Goal: Transaction & Acquisition: Purchase product/service

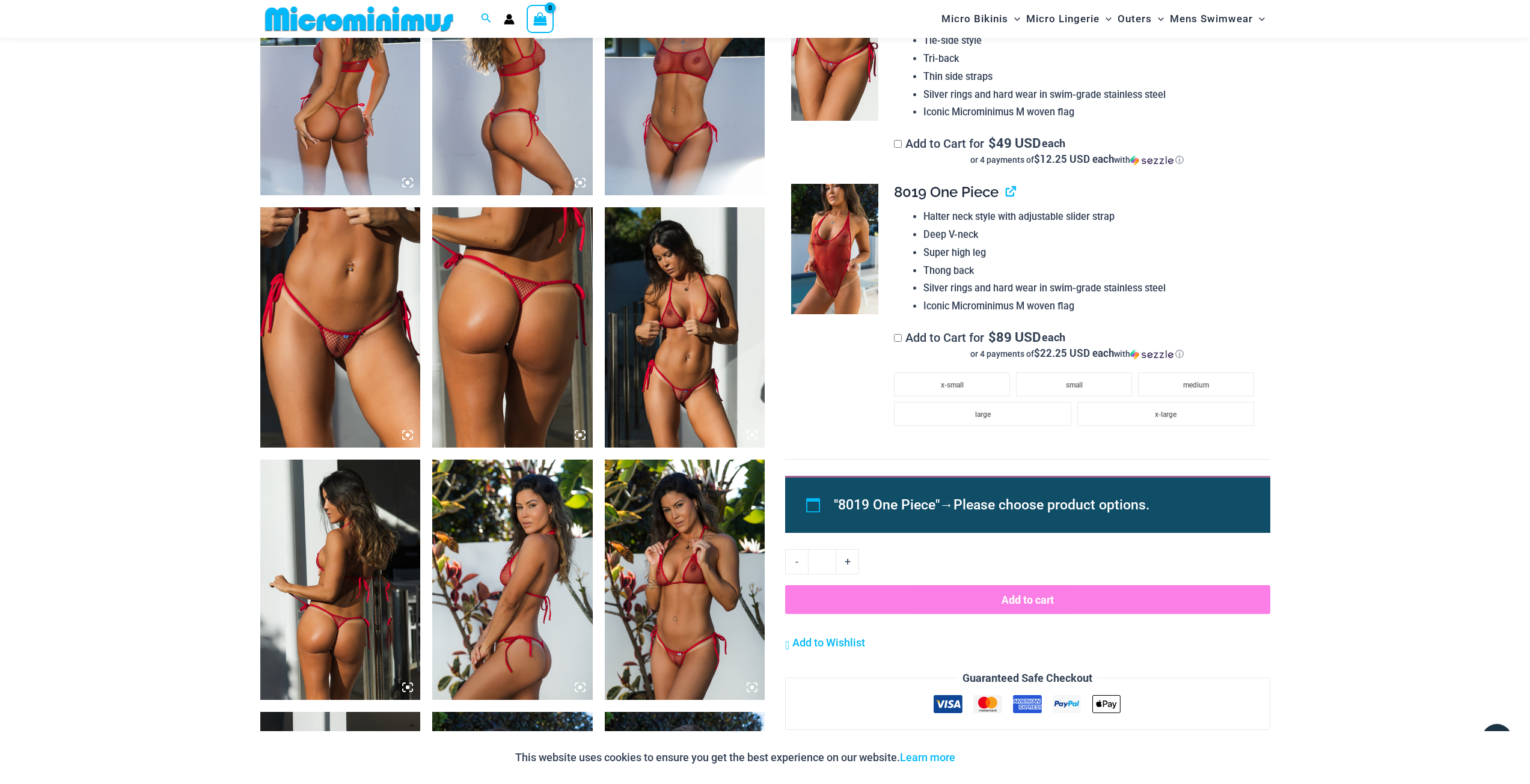
scroll to position [950, 0]
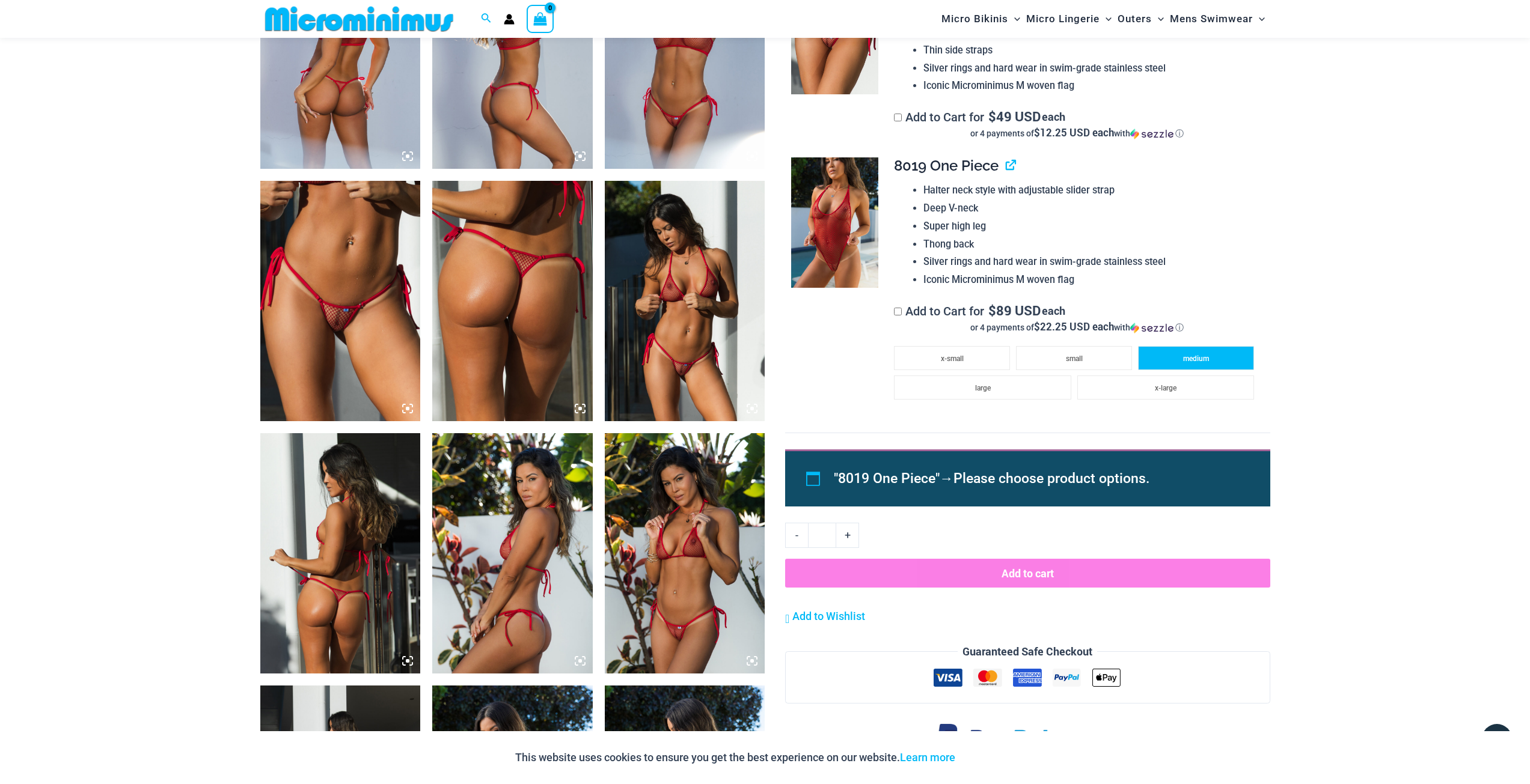
click at [1198, 357] on span "medium" at bounding box center [1196, 359] width 26 height 9
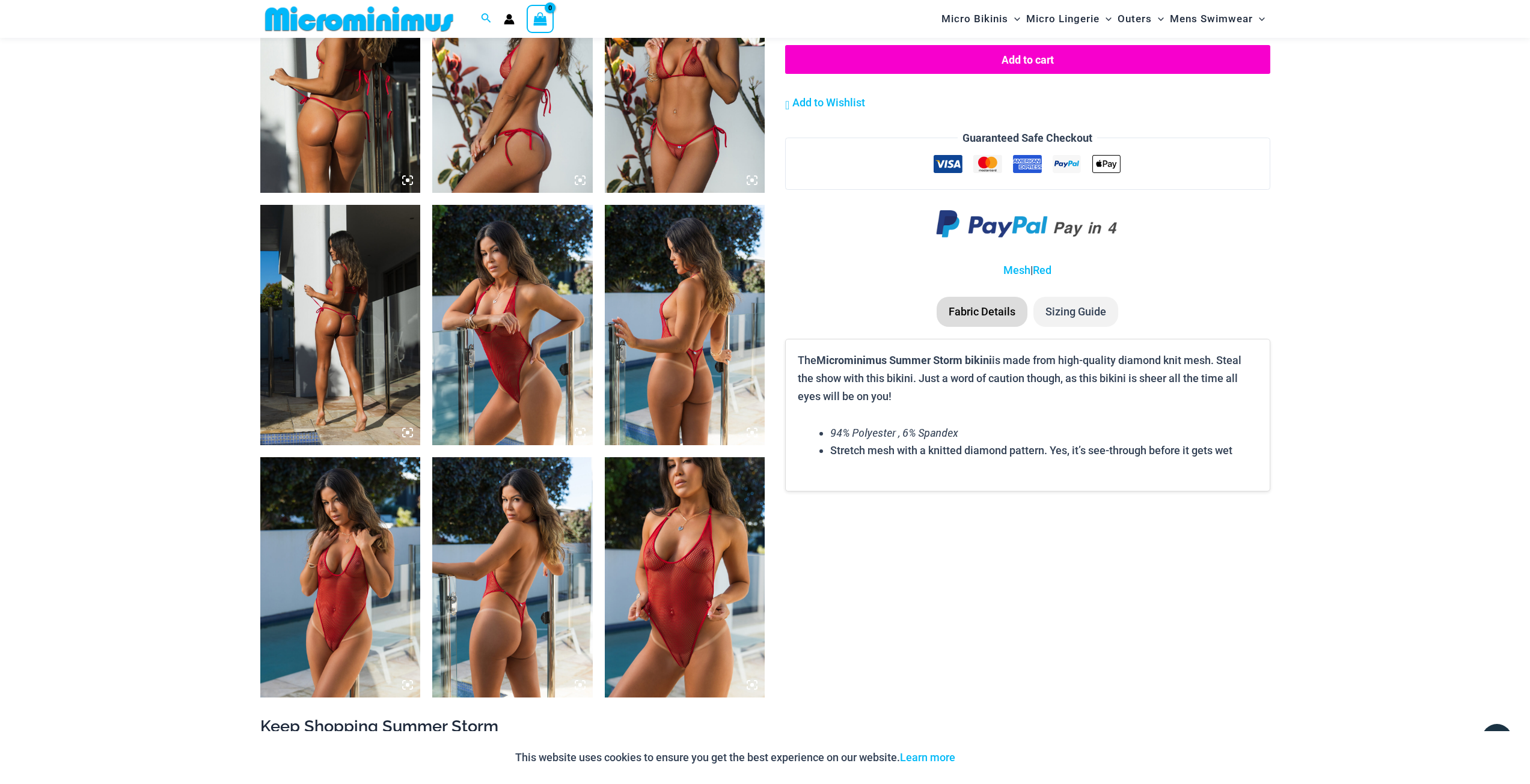
scroll to position [1070, 0]
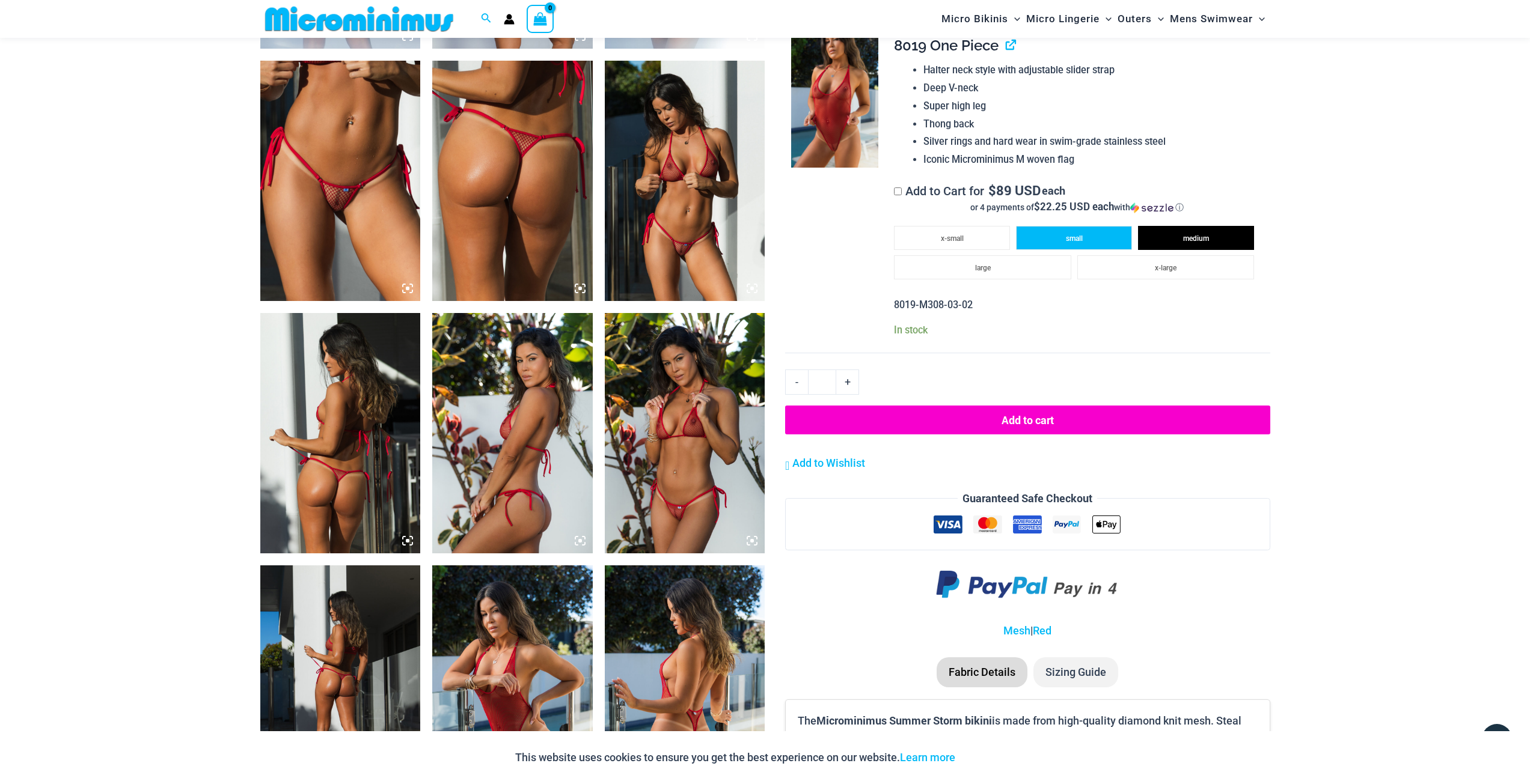
click at [1062, 240] on li "small" at bounding box center [1074, 237] width 116 height 24
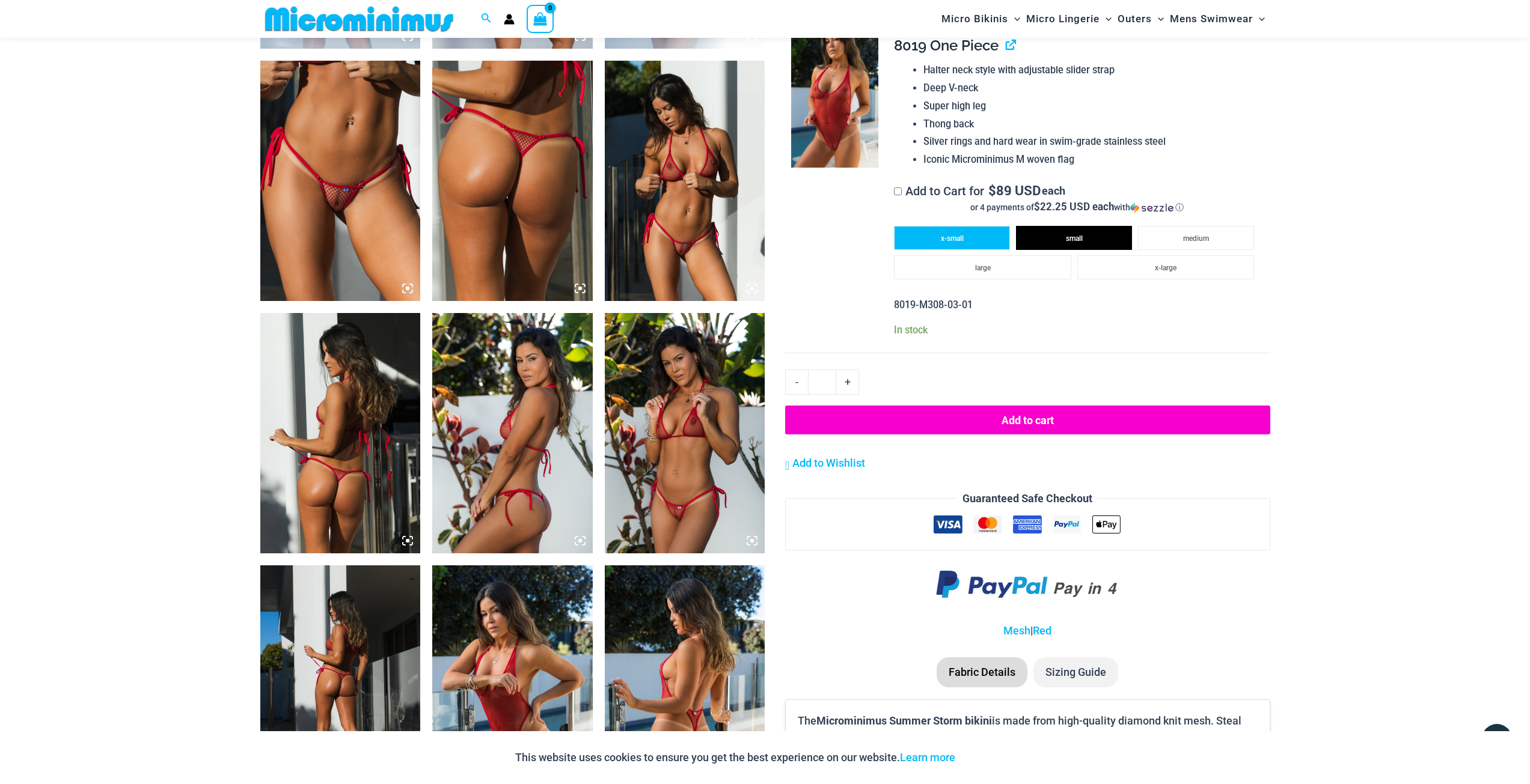
click at [978, 242] on li "x-small" at bounding box center [951, 237] width 116 height 24
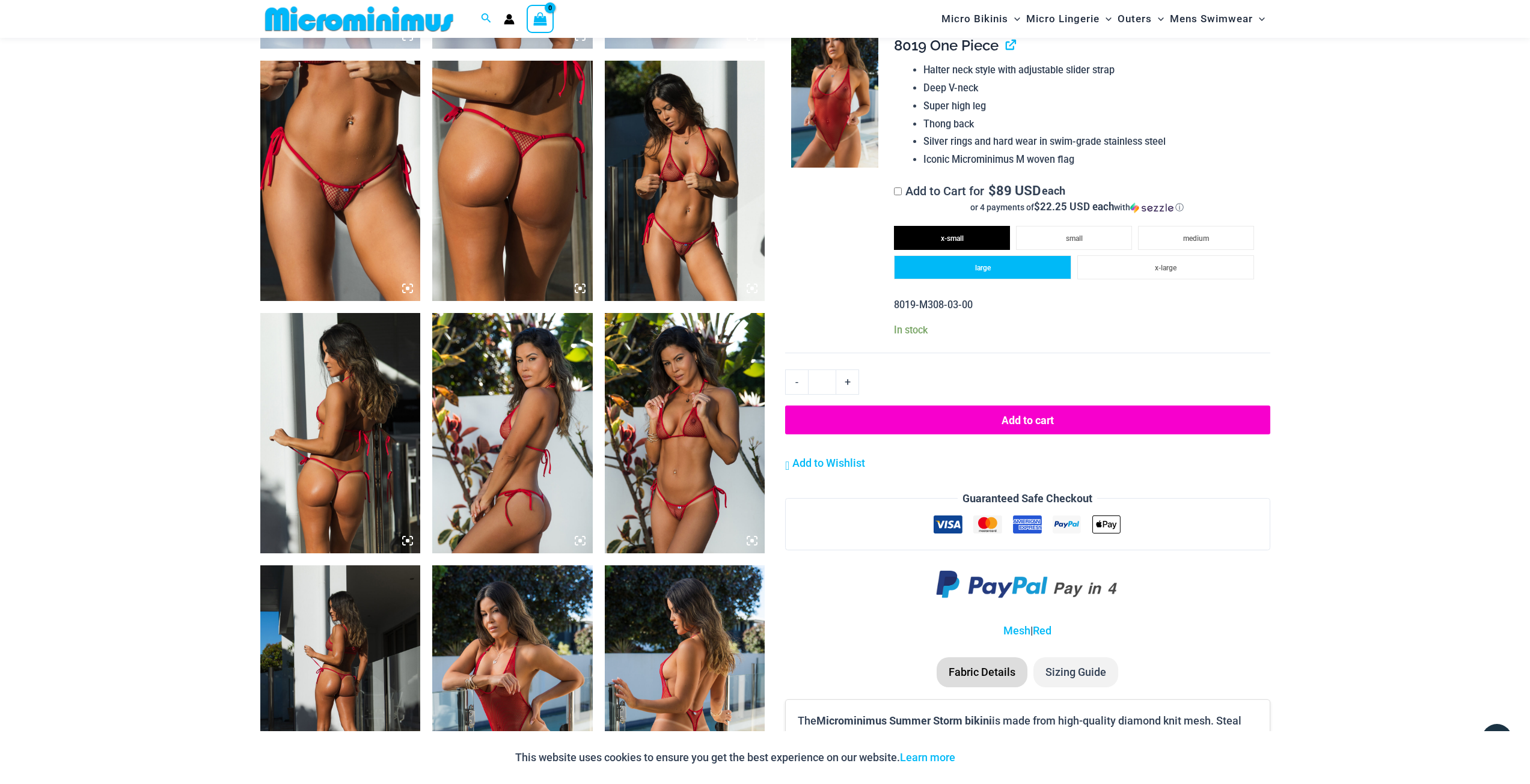
click at [965, 264] on li "large" at bounding box center [982, 267] width 177 height 24
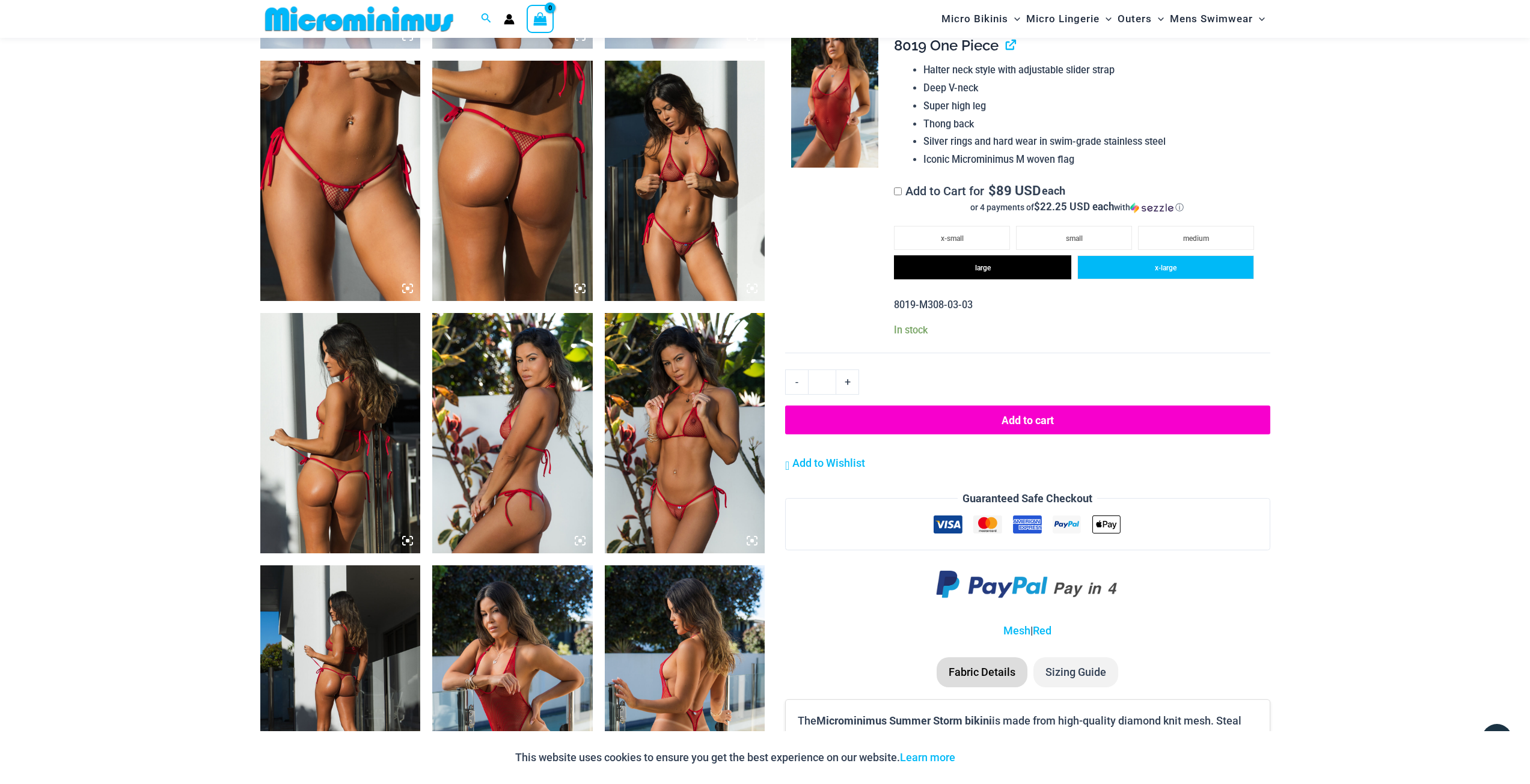
click at [1126, 264] on li "x-large" at bounding box center [1166, 267] width 177 height 24
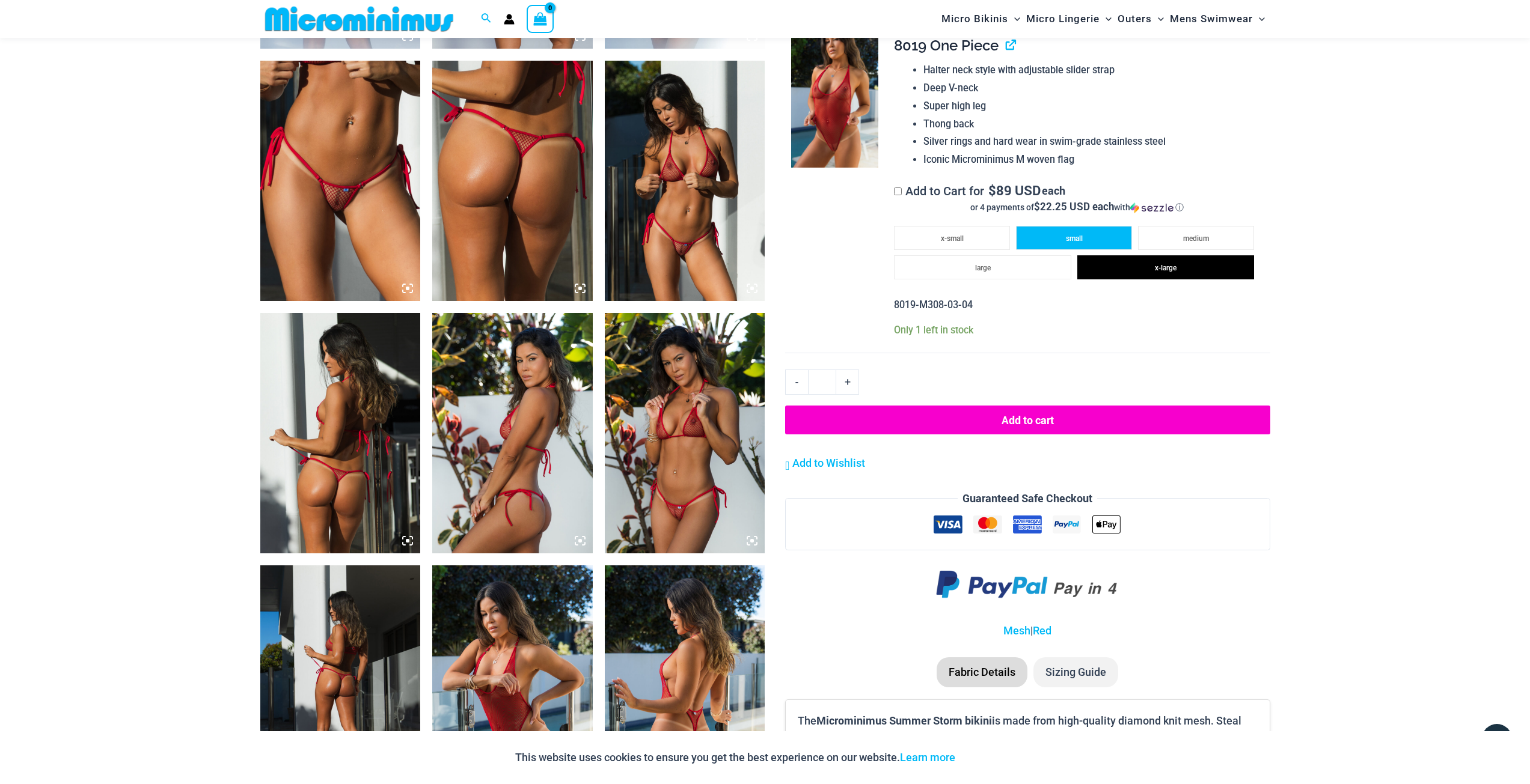
click at [1047, 237] on li "small" at bounding box center [1074, 237] width 116 height 24
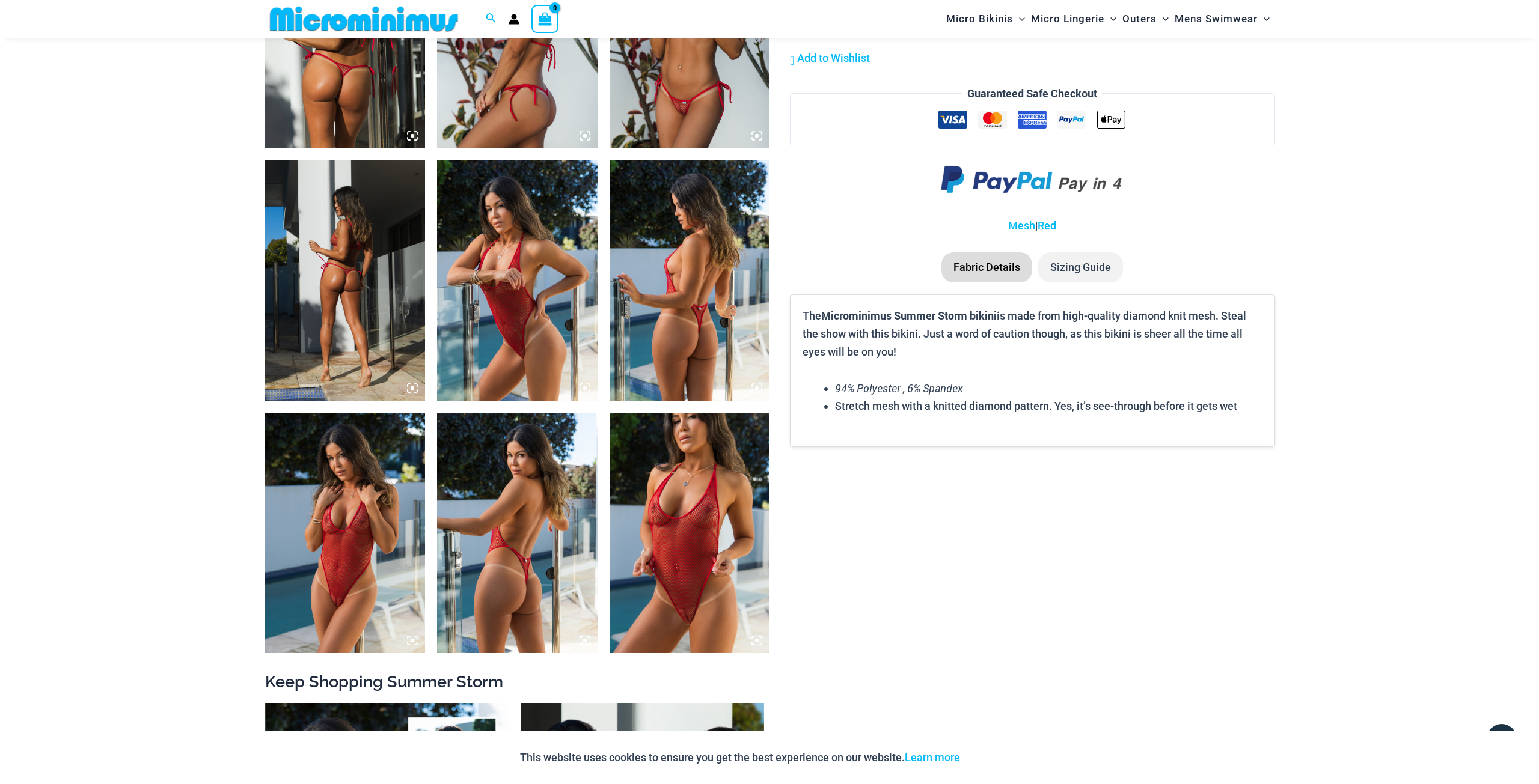
scroll to position [1431, 0]
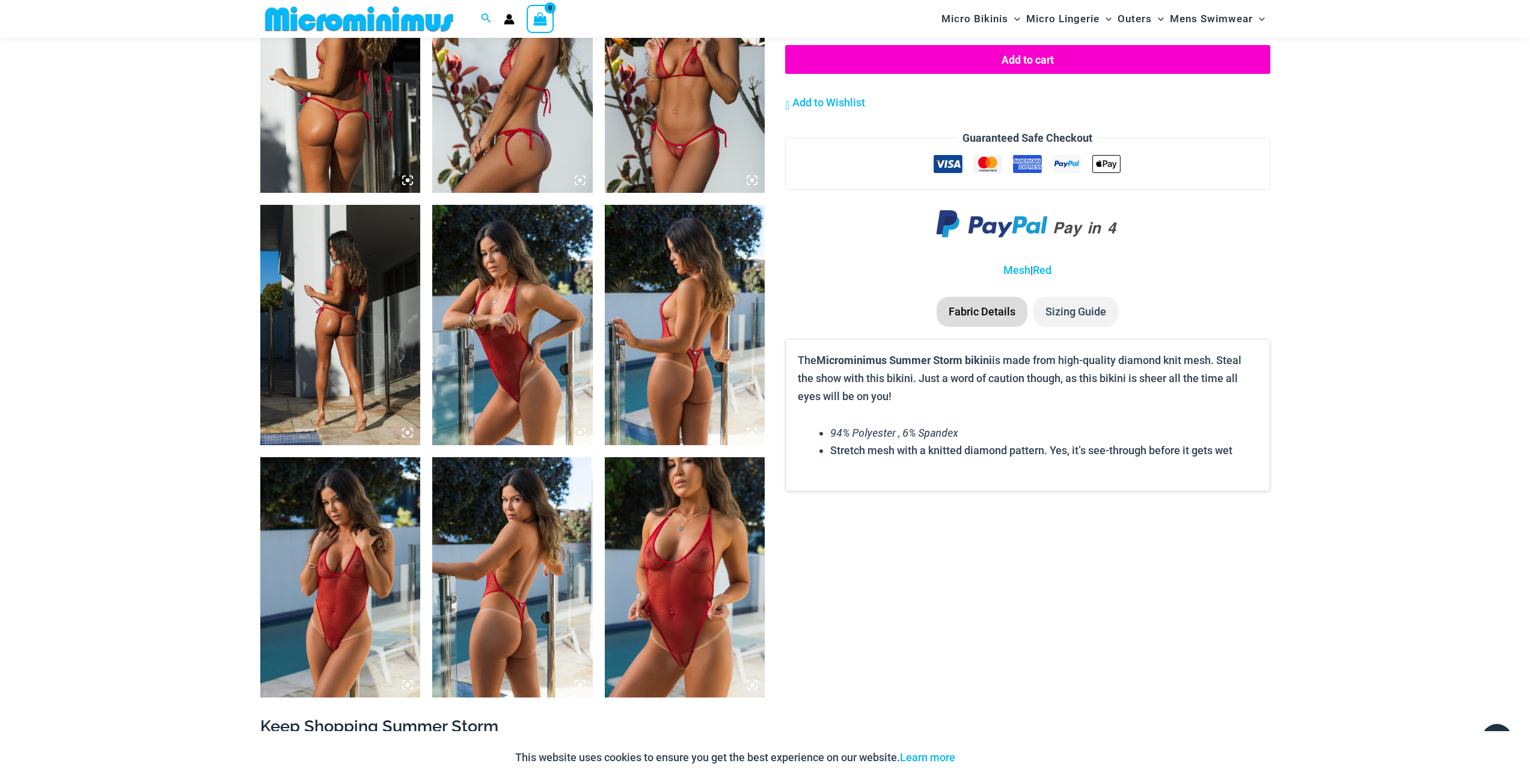
click at [1072, 313] on li "Sizing Guide" at bounding box center [1075, 312] width 85 height 30
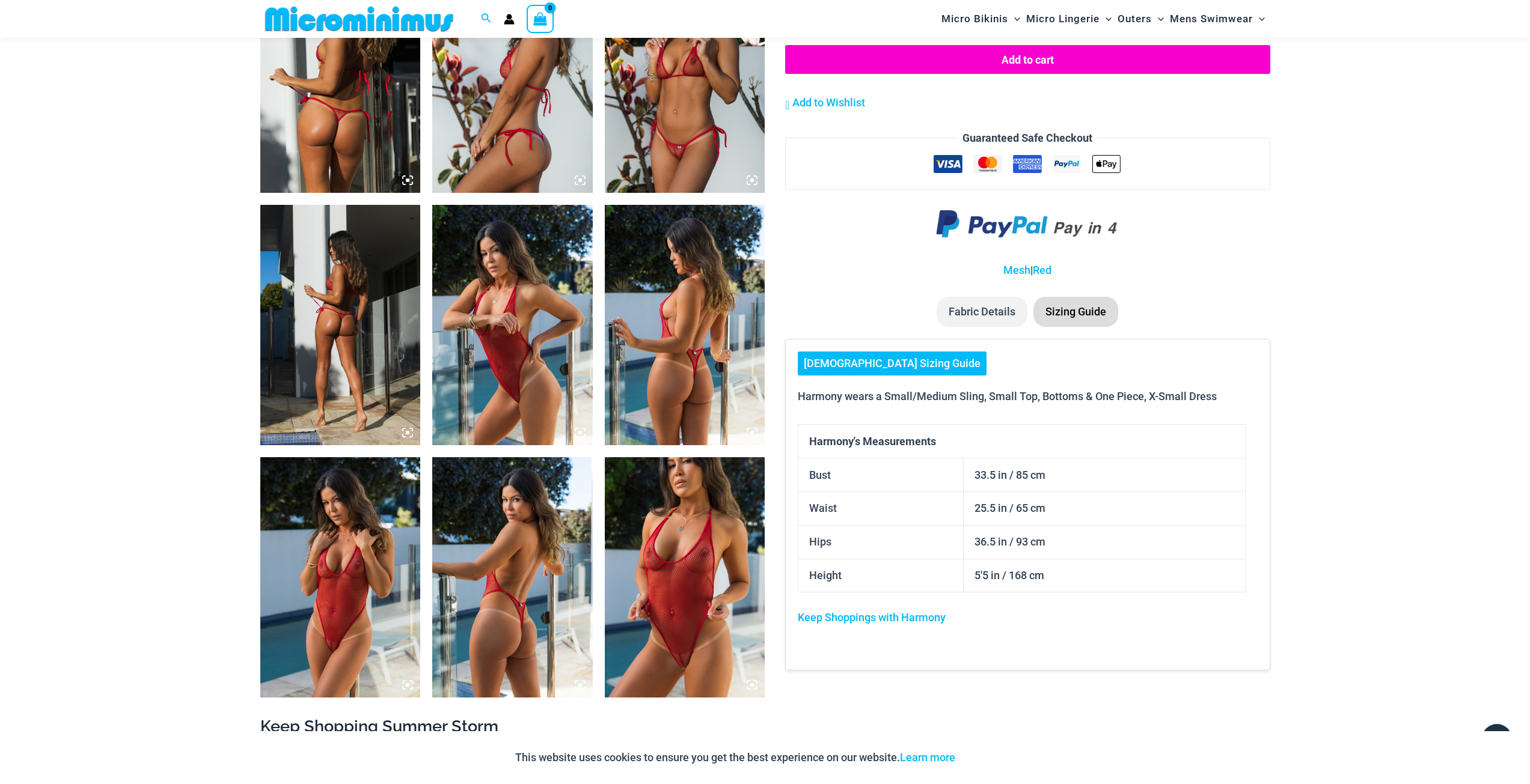
click at [849, 363] on link "Ladies Sizing Guide" at bounding box center [892, 363] width 189 height 24
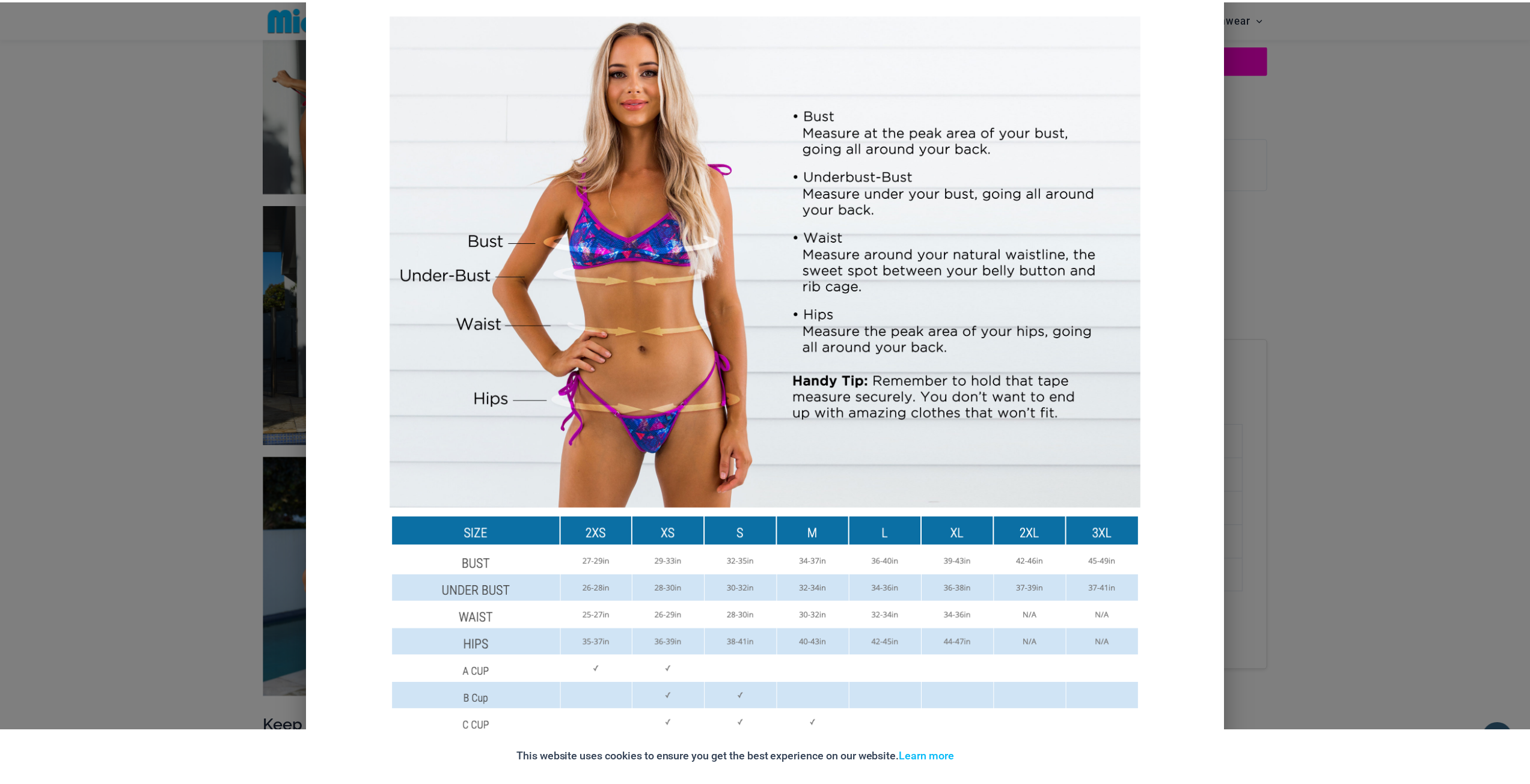
scroll to position [0, 0]
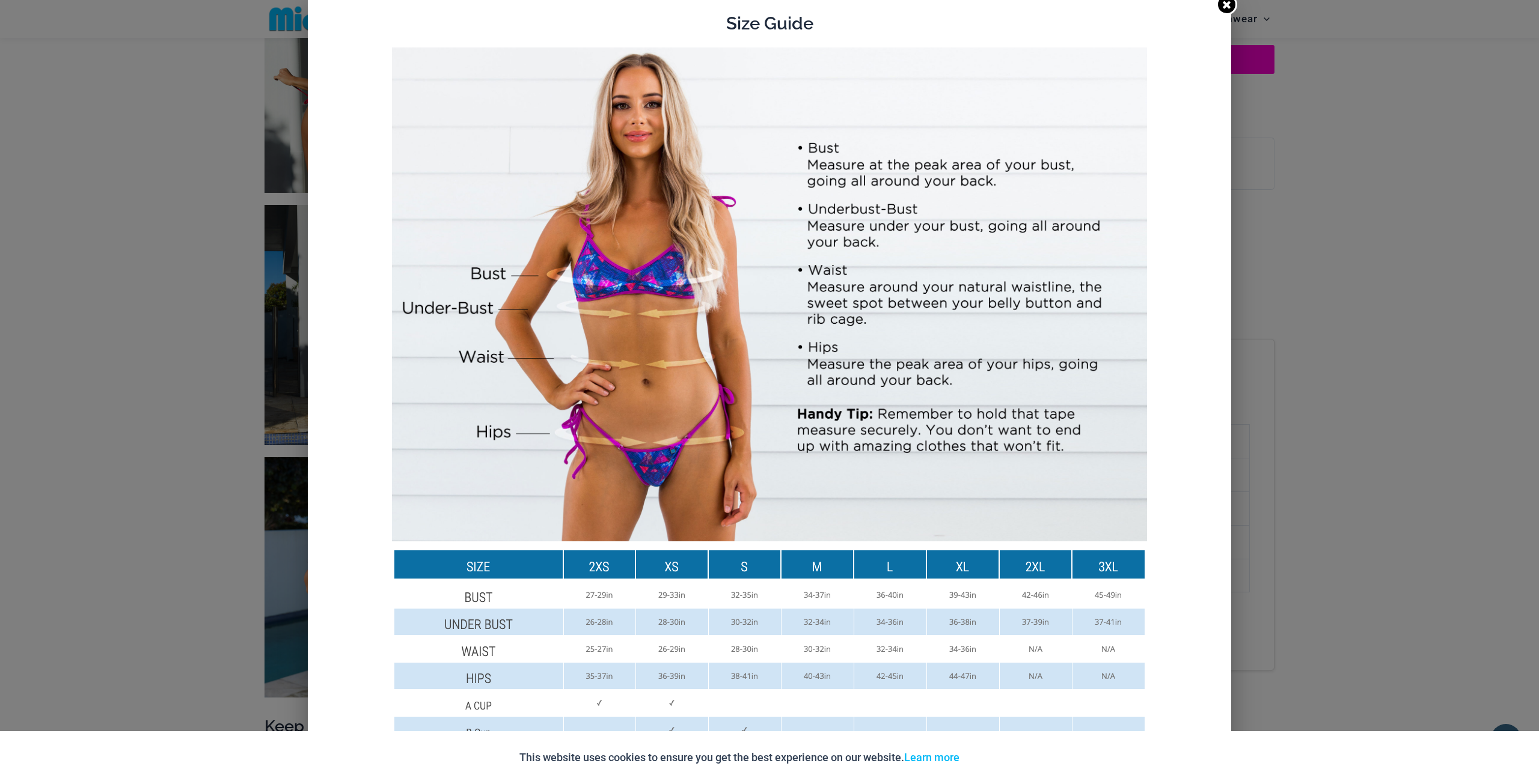
click at [1221, 5] on icon at bounding box center [1227, 4] width 12 height 12
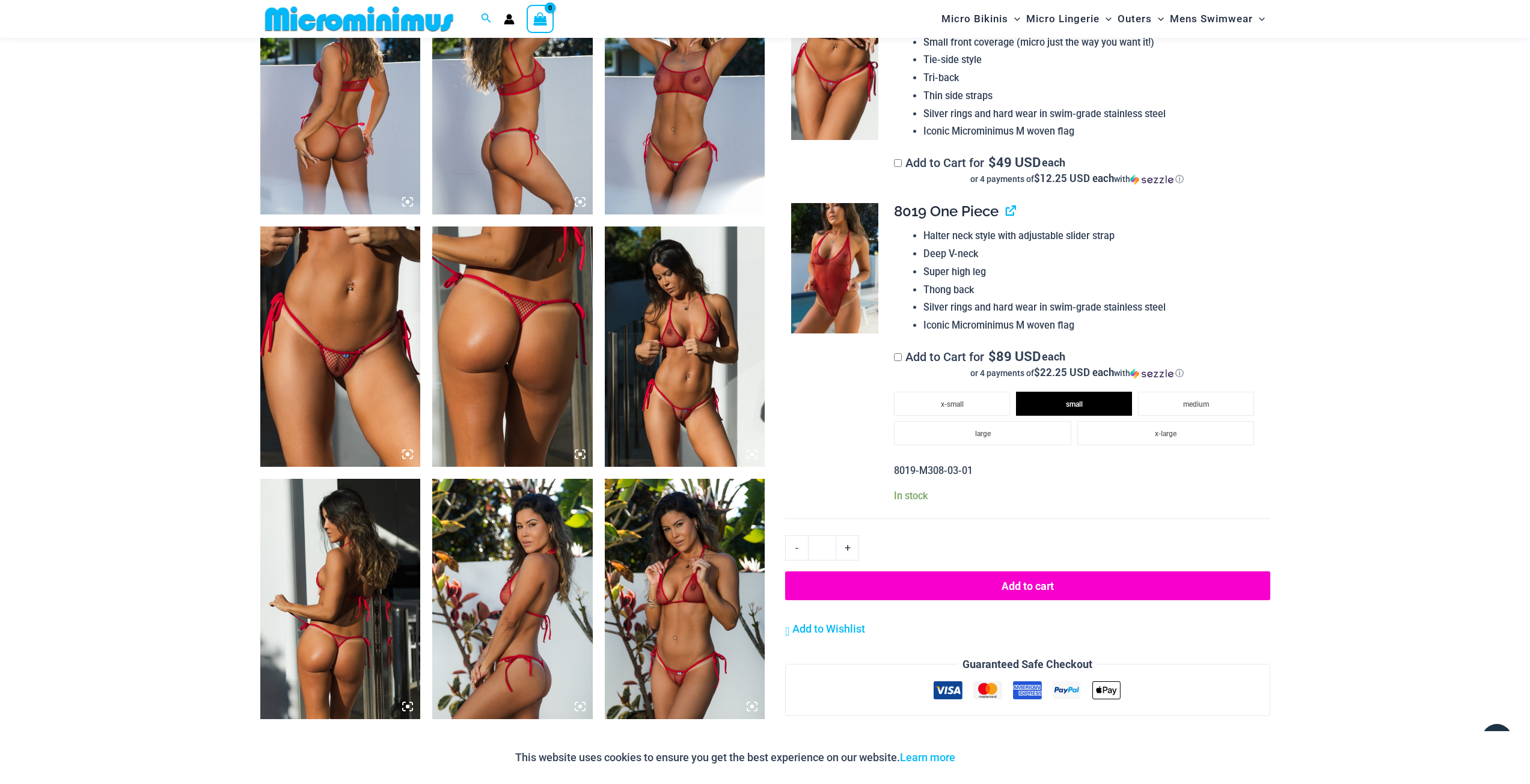
scroll to position [890, 0]
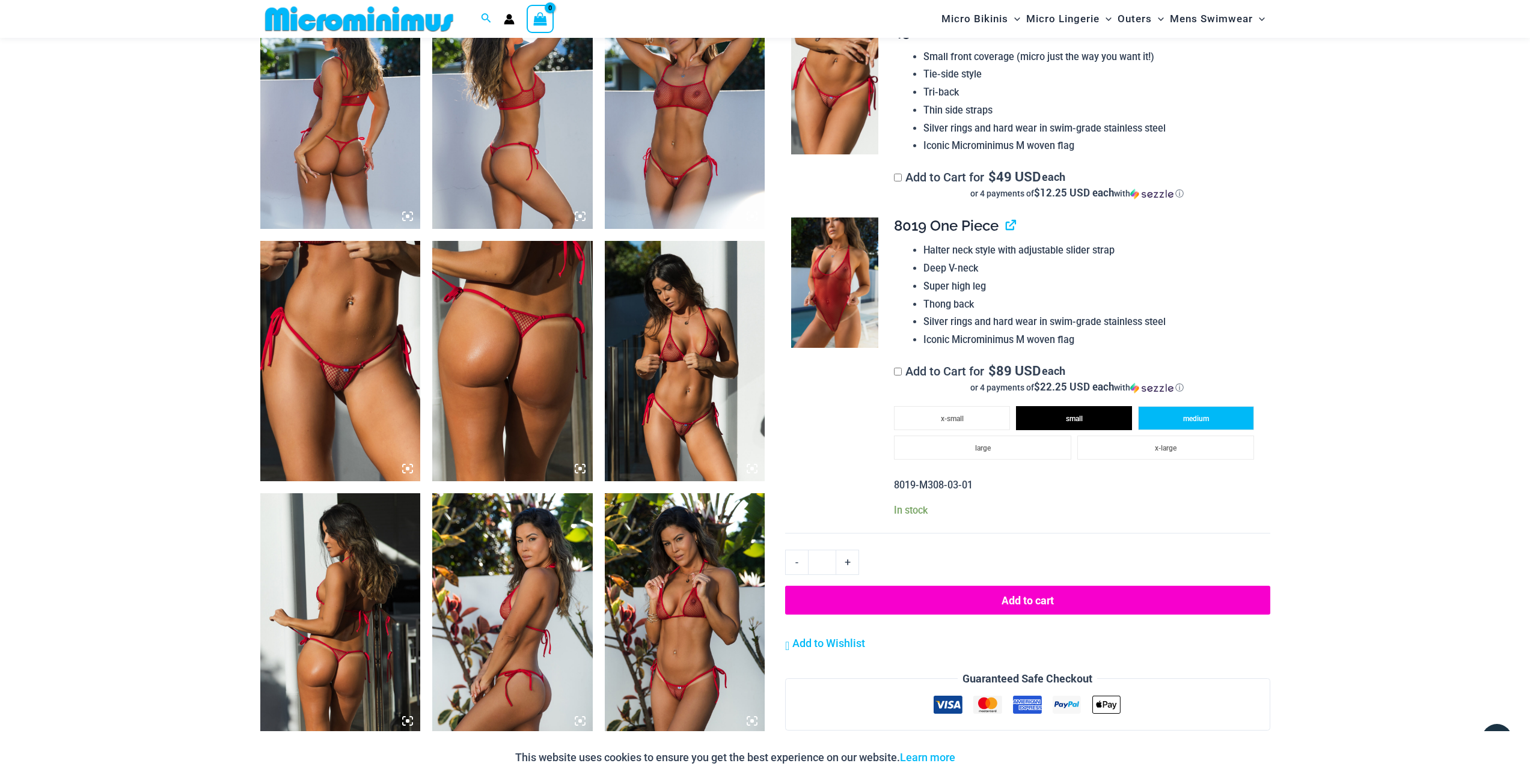
click at [1197, 416] on span "medium" at bounding box center [1196, 419] width 26 height 9
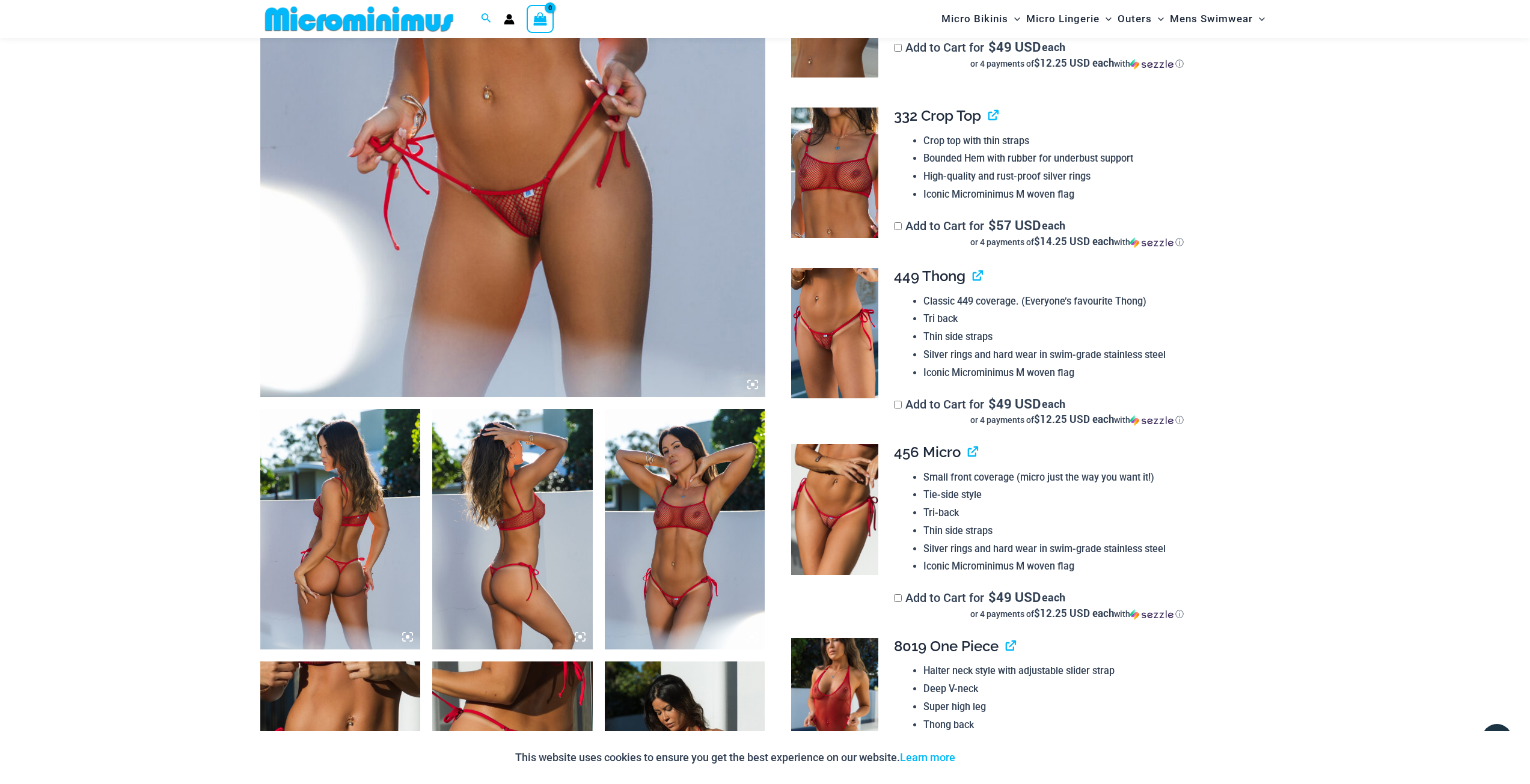
scroll to position [830, 0]
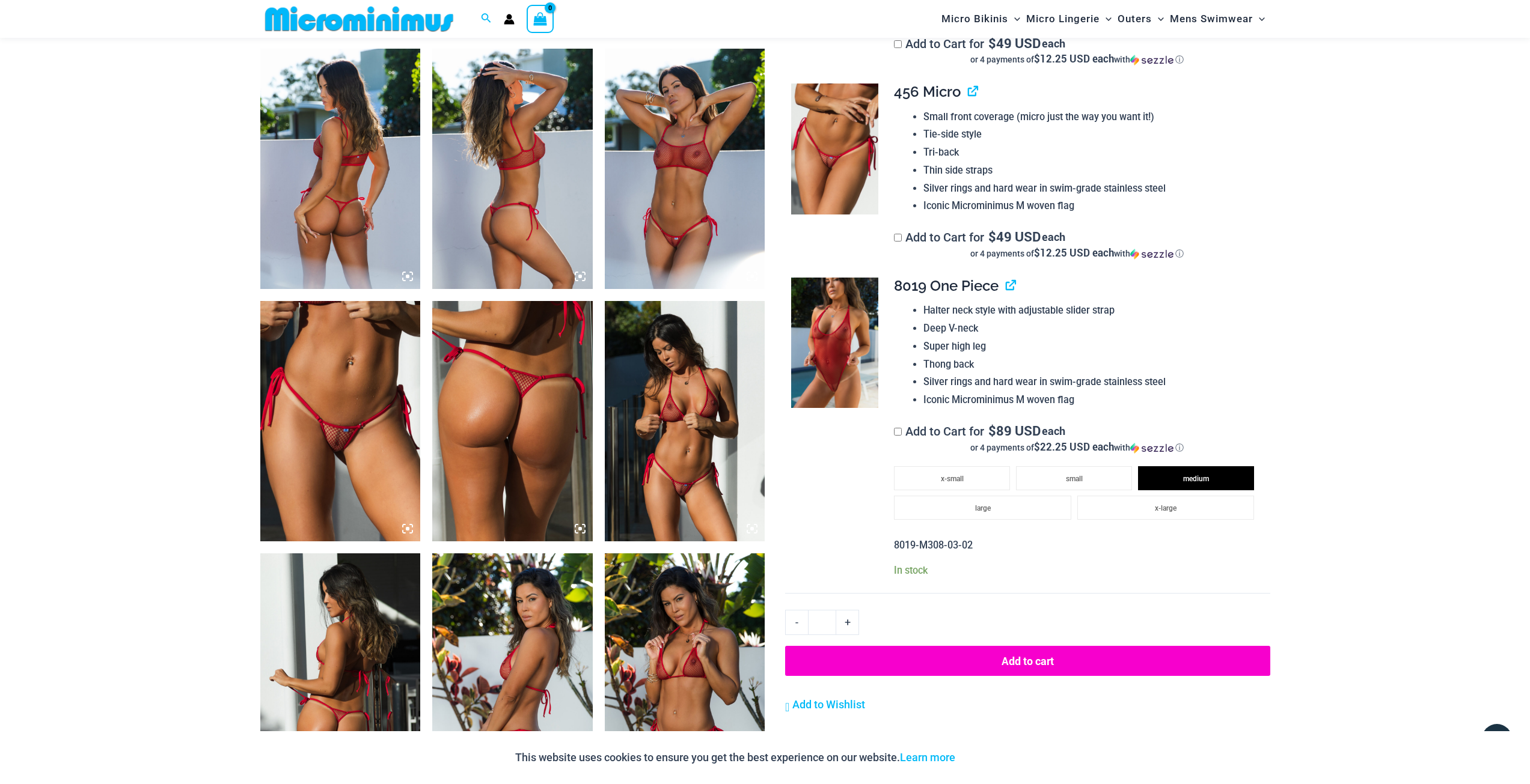
click at [1003, 661] on button "Add to cart" at bounding box center [1027, 661] width 484 height 30
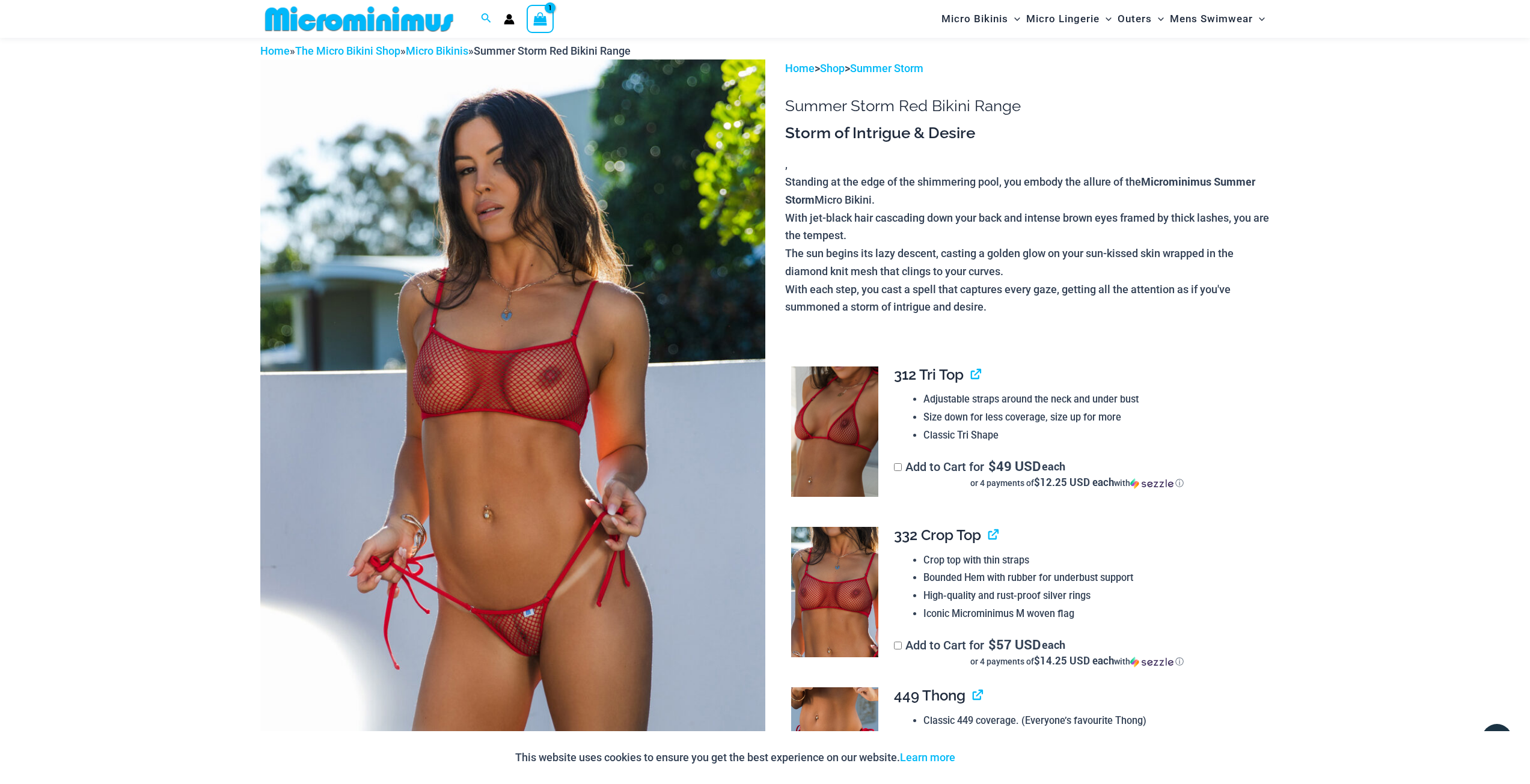
scroll to position [49, 0]
click at [537, 15] on icon "View Shopping Cart, 1 items" at bounding box center [539, 19] width 14 height 14
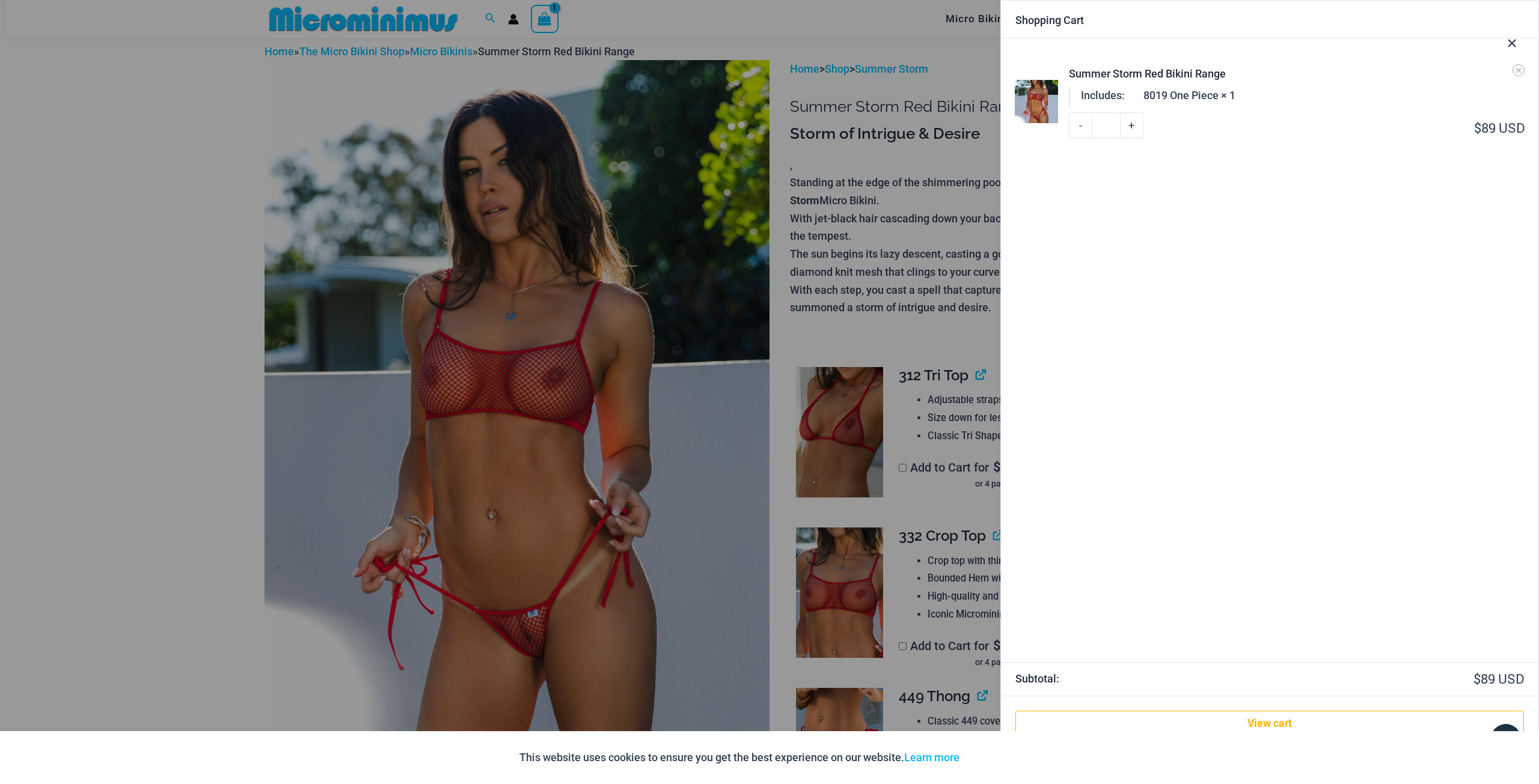
click at [1509, 38] on icon "Close Cart Drawer" at bounding box center [1512, 43] width 13 height 13
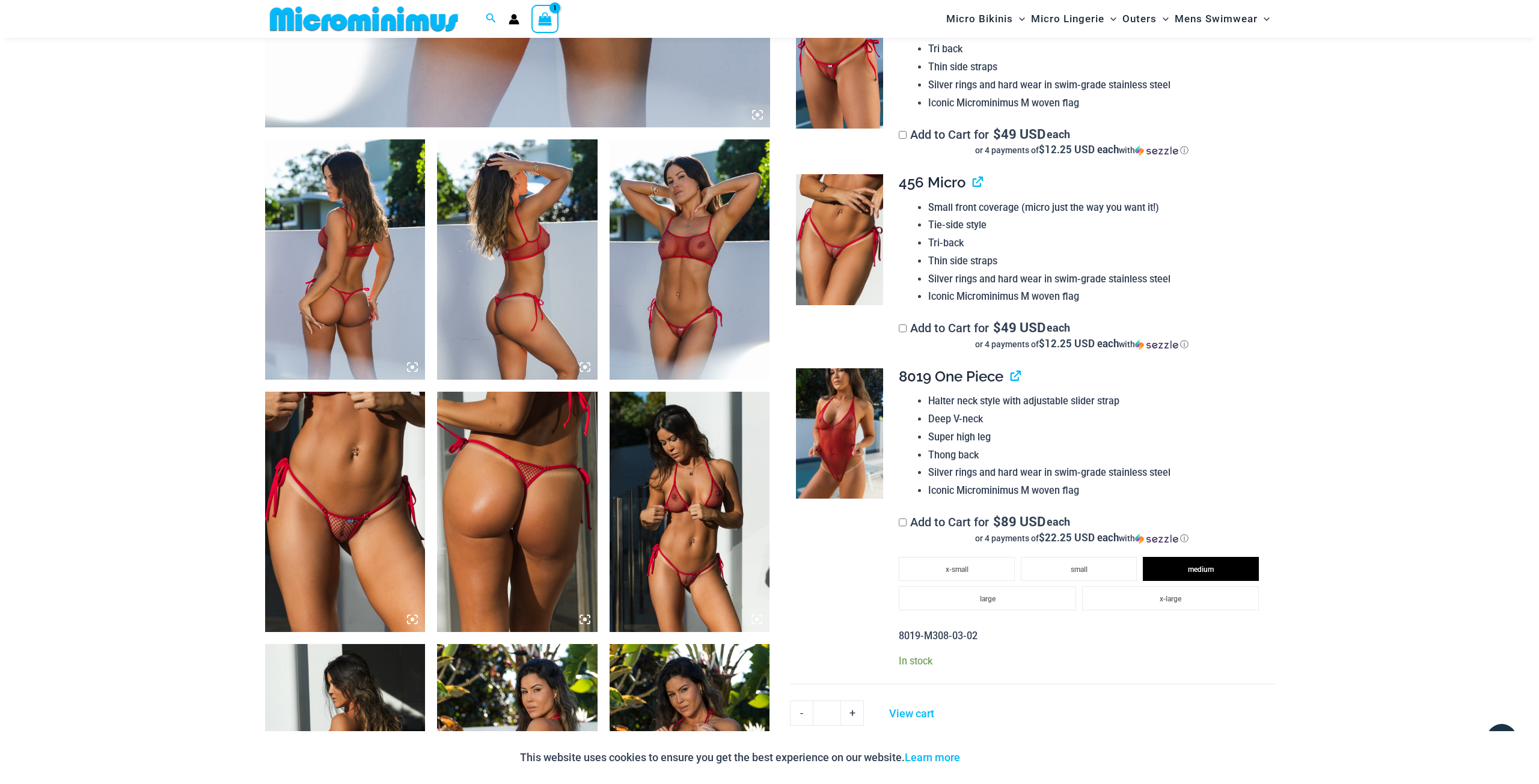
scroll to position [770, 0]
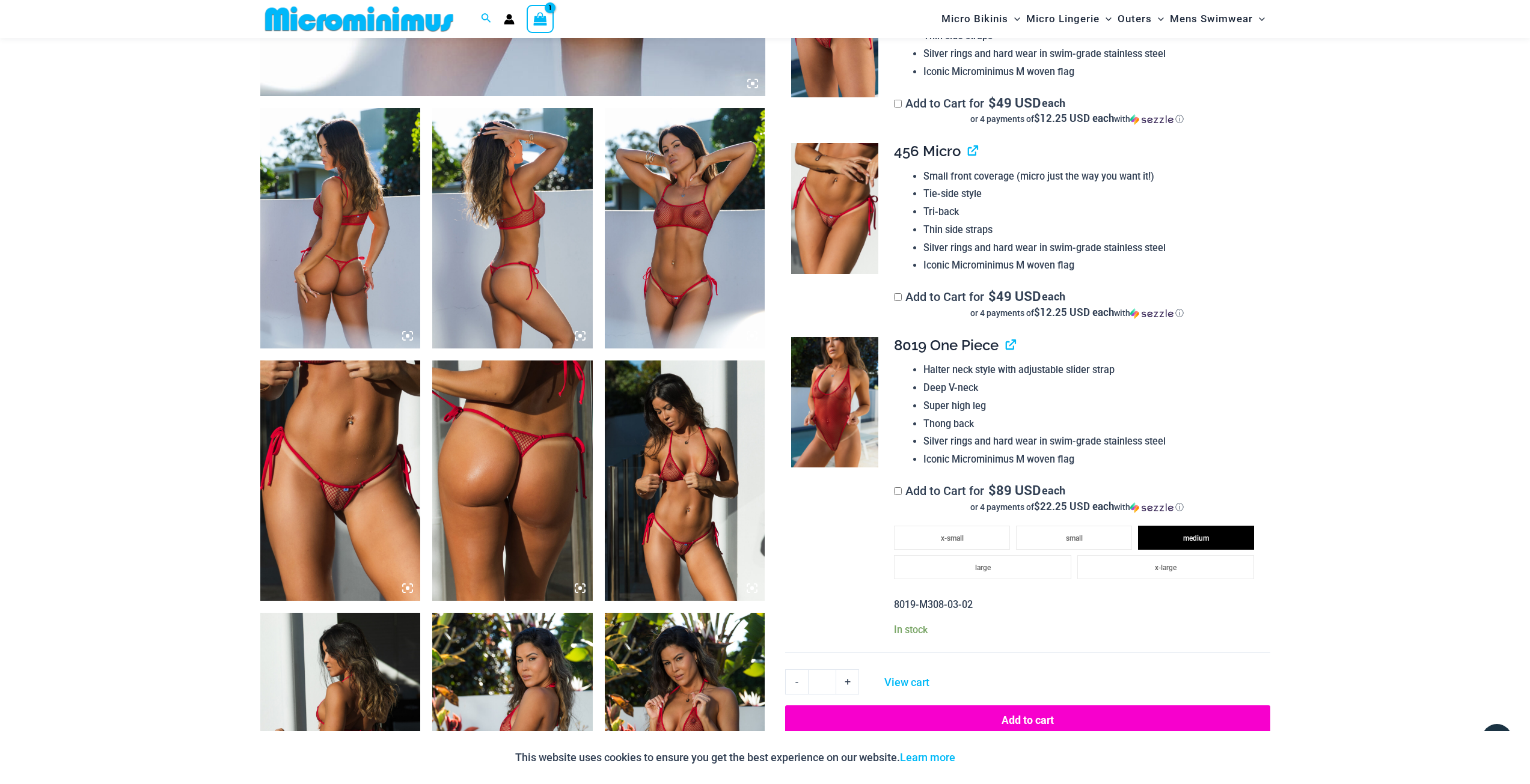
click at [534, 20] on icon "View Shopping Cart, 1 items" at bounding box center [539, 19] width 14 height 14
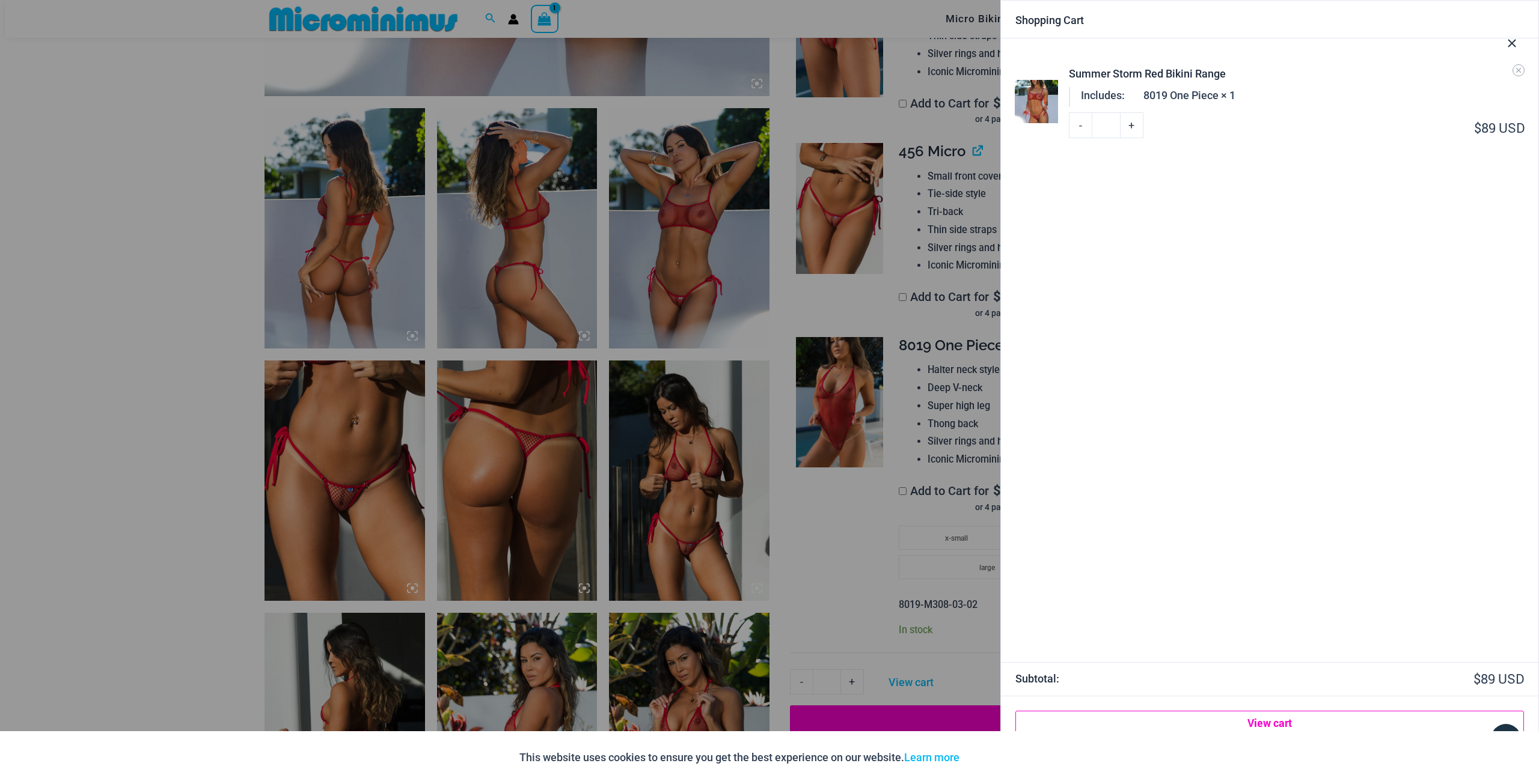
click at [1261, 727] on link "View cart" at bounding box center [1270, 722] width 508 height 24
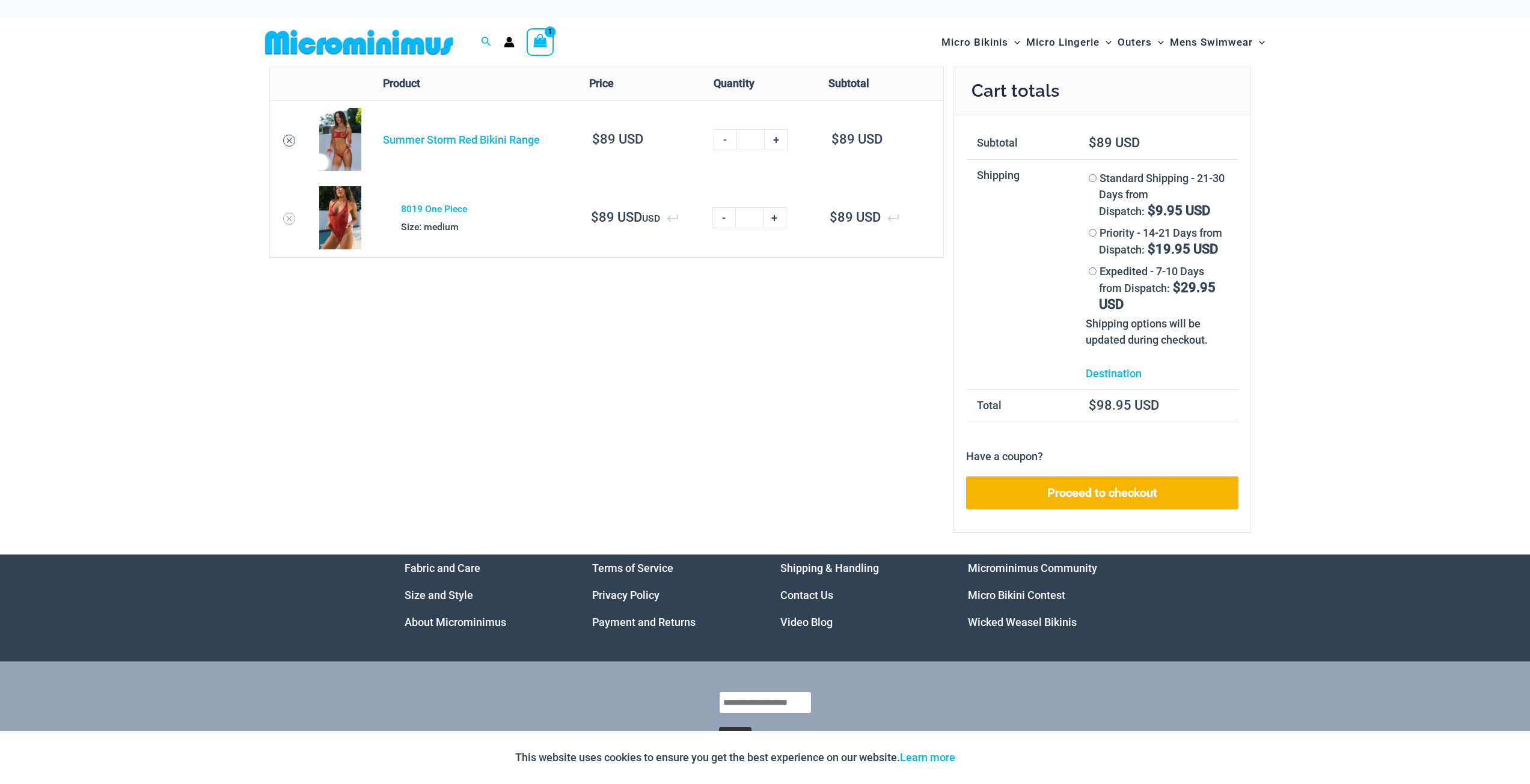
click at [288, 138] on icon "Remove Summer Storm Red Bikini Range from cart" at bounding box center [289, 140] width 9 height 9
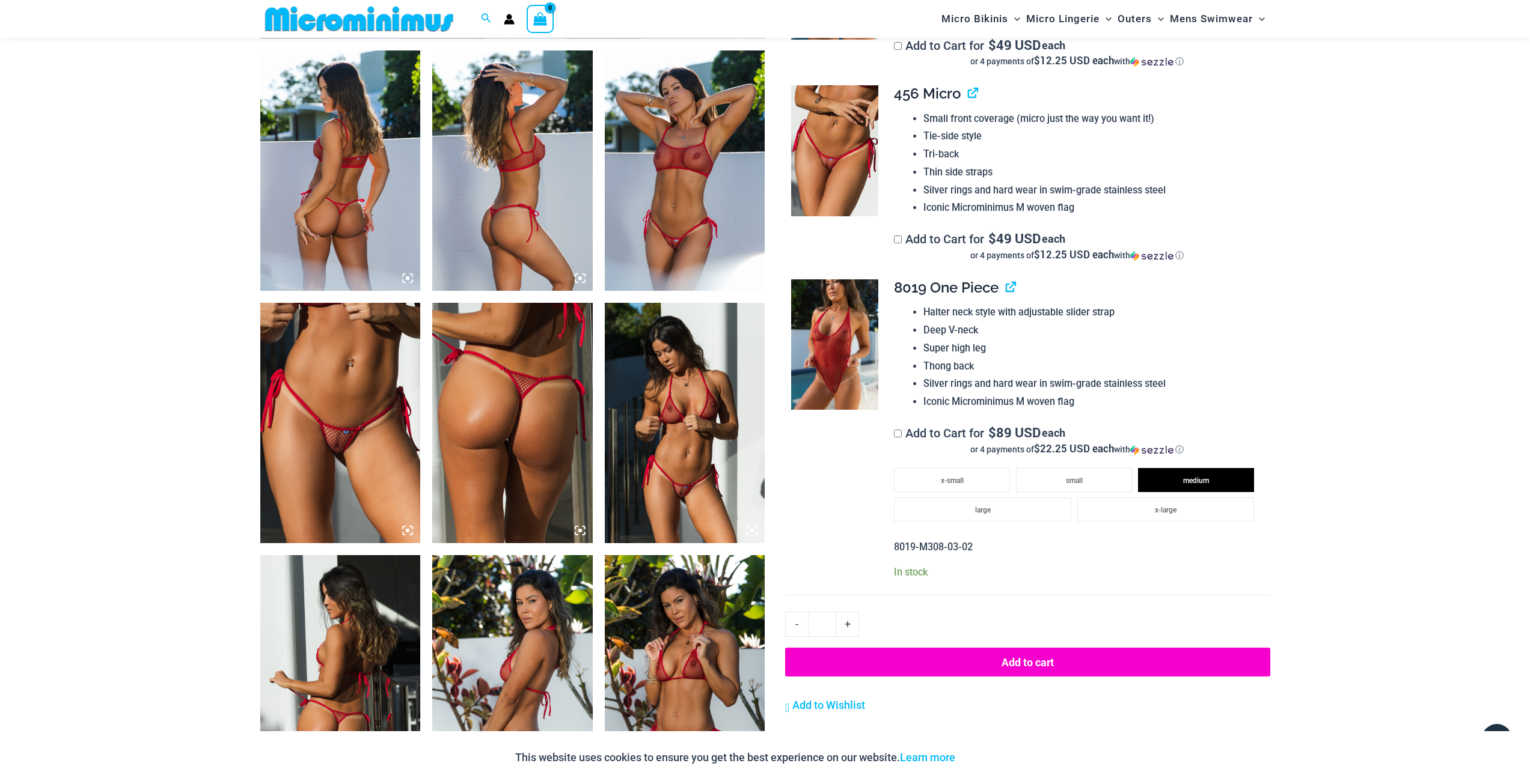
scroll to position [830, 0]
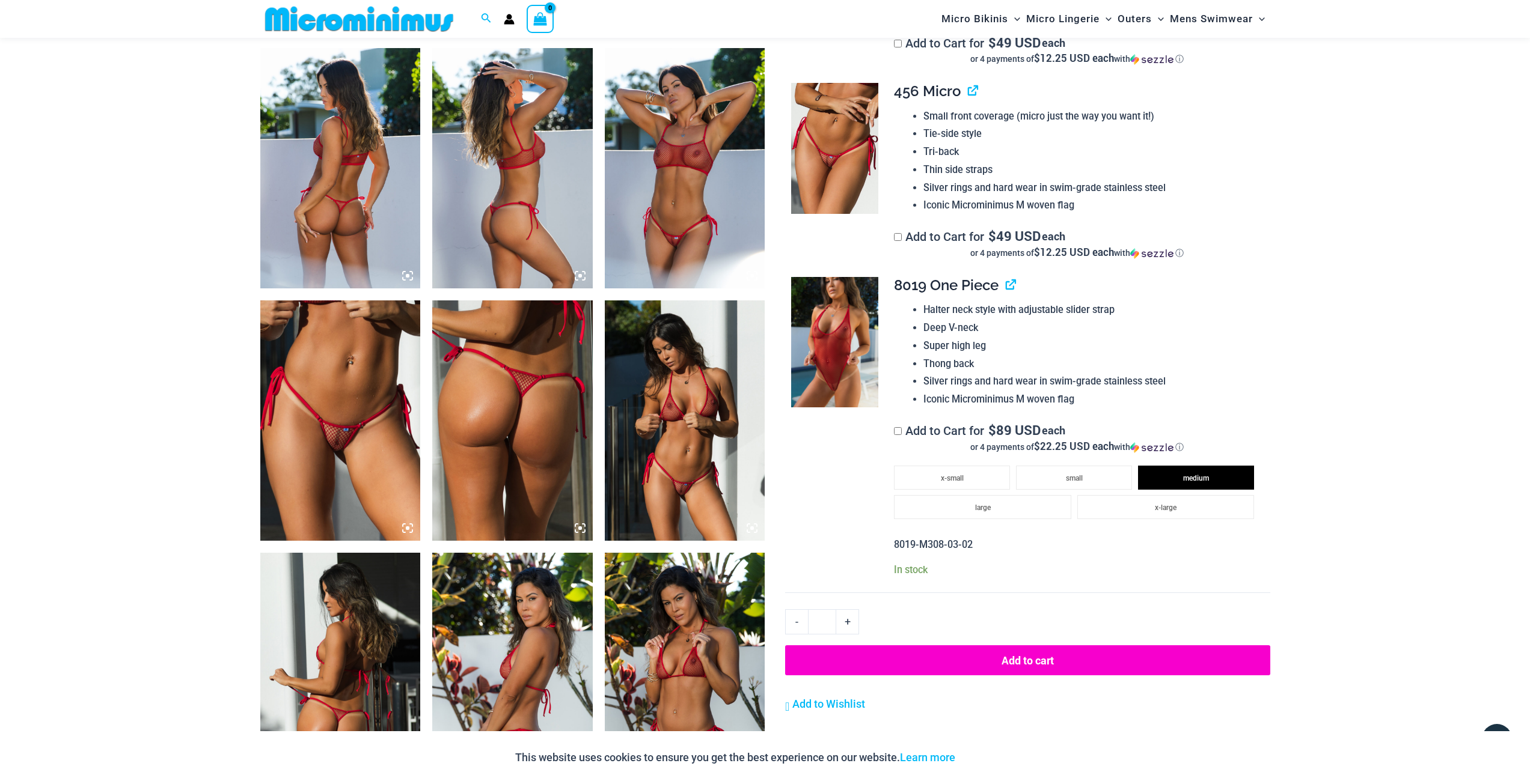
click at [1031, 657] on button "Add to cart" at bounding box center [1027, 661] width 484 height 30
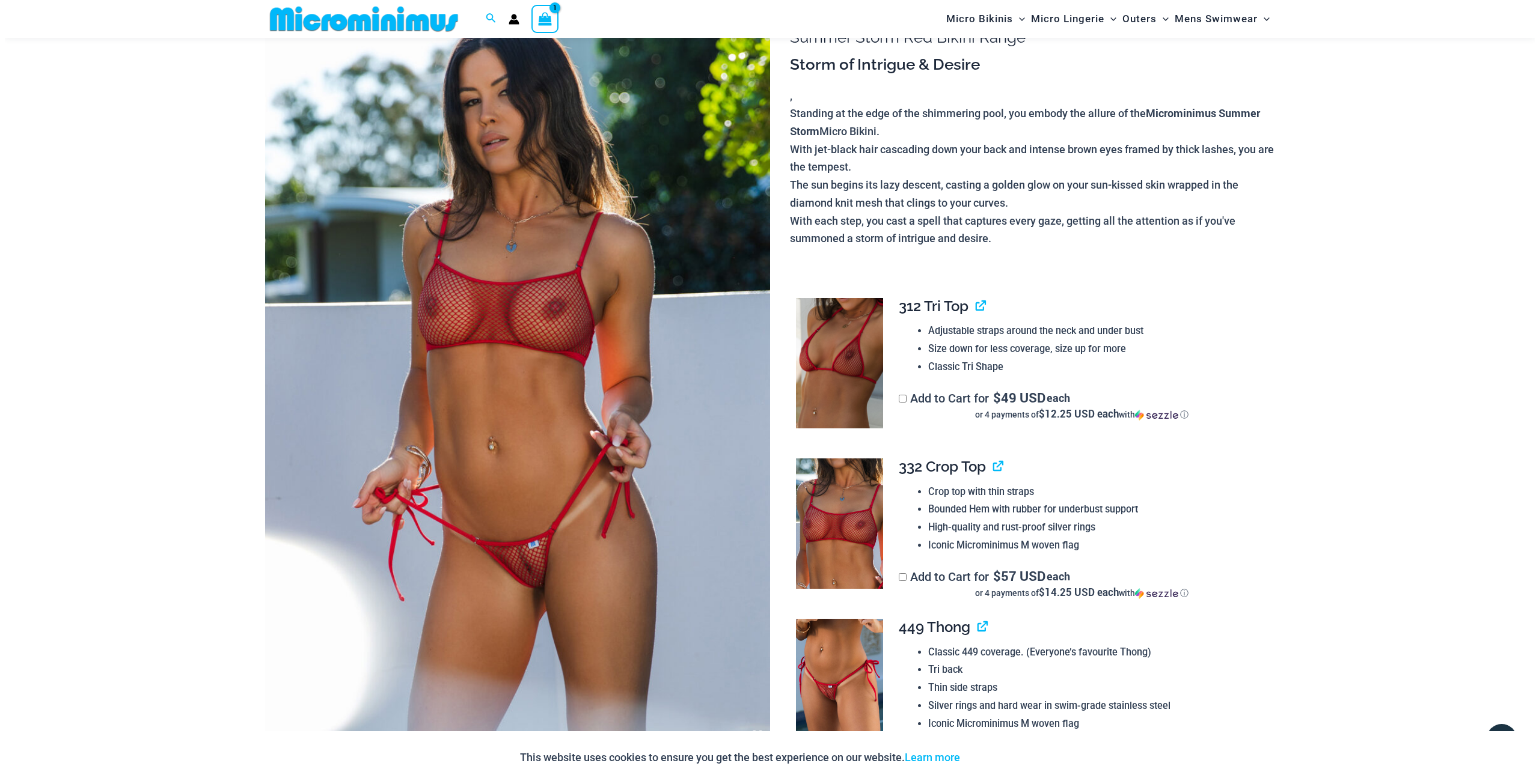
scroll to position [49, 0]
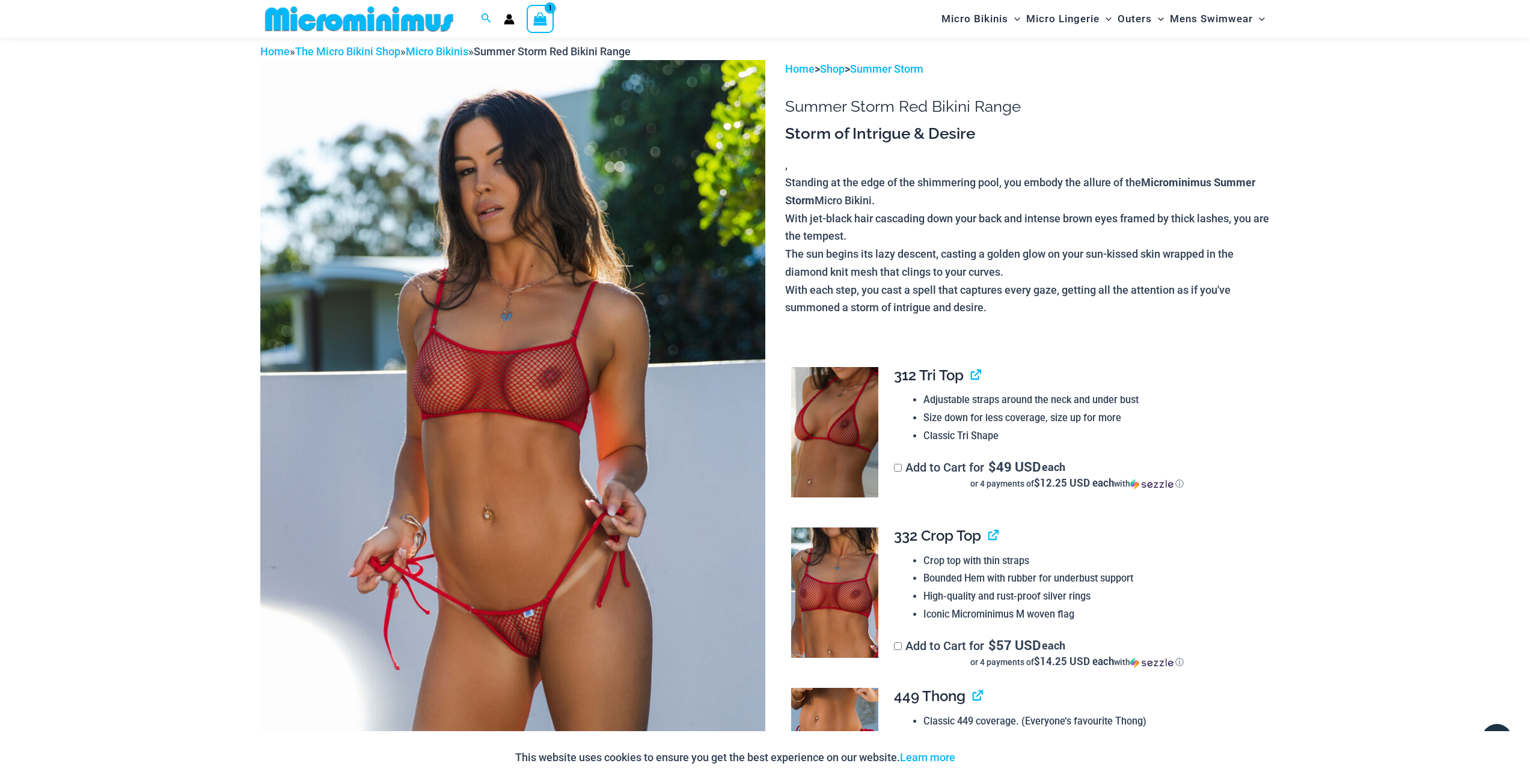
click at [539, 25] on icon "View Shopping Cart, 1 items" at bounding box center [539, 19] width 14 height 14
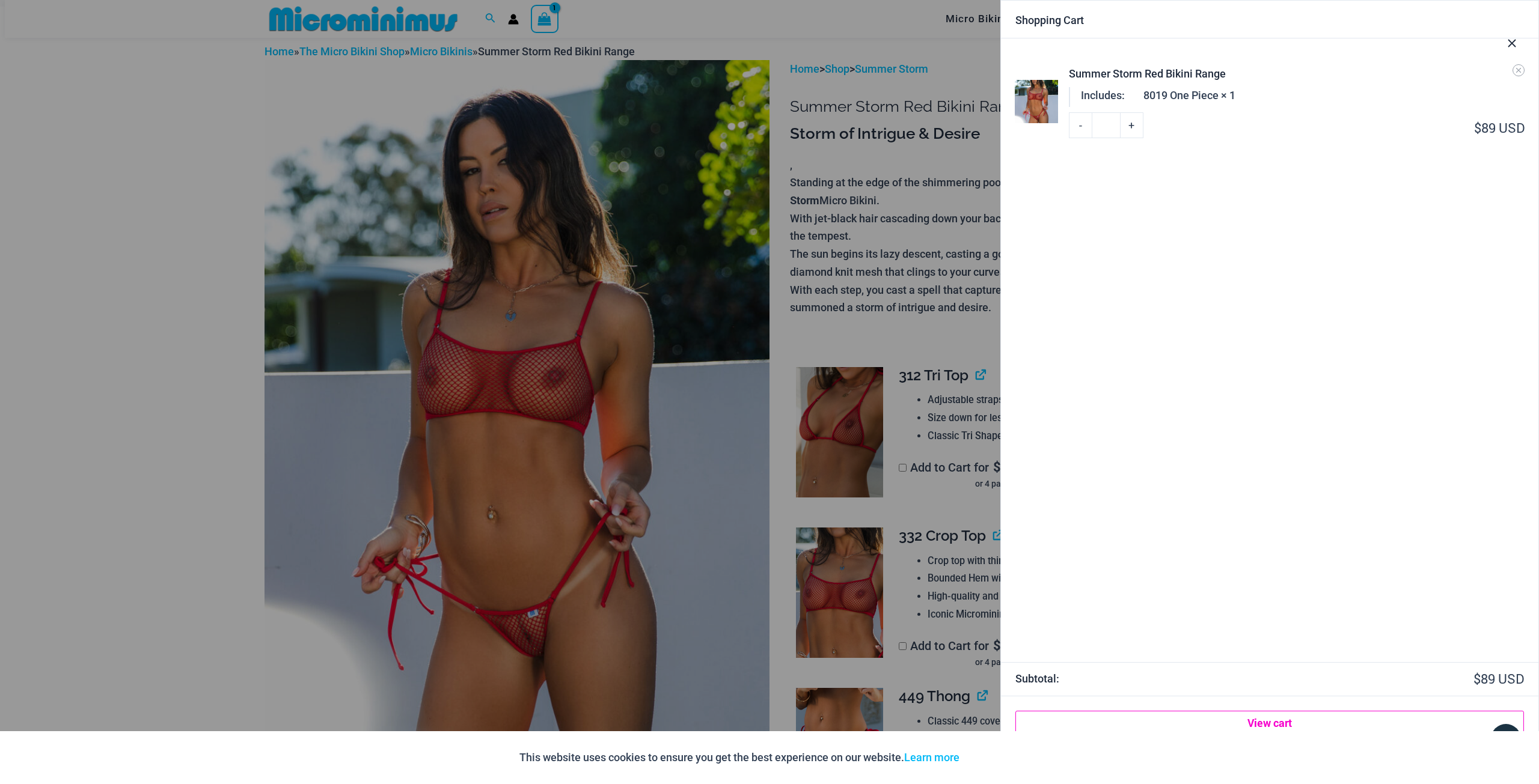
click at [1270, 721] on link "View cart" at bounding box center [1270, 722] width 508 height 24
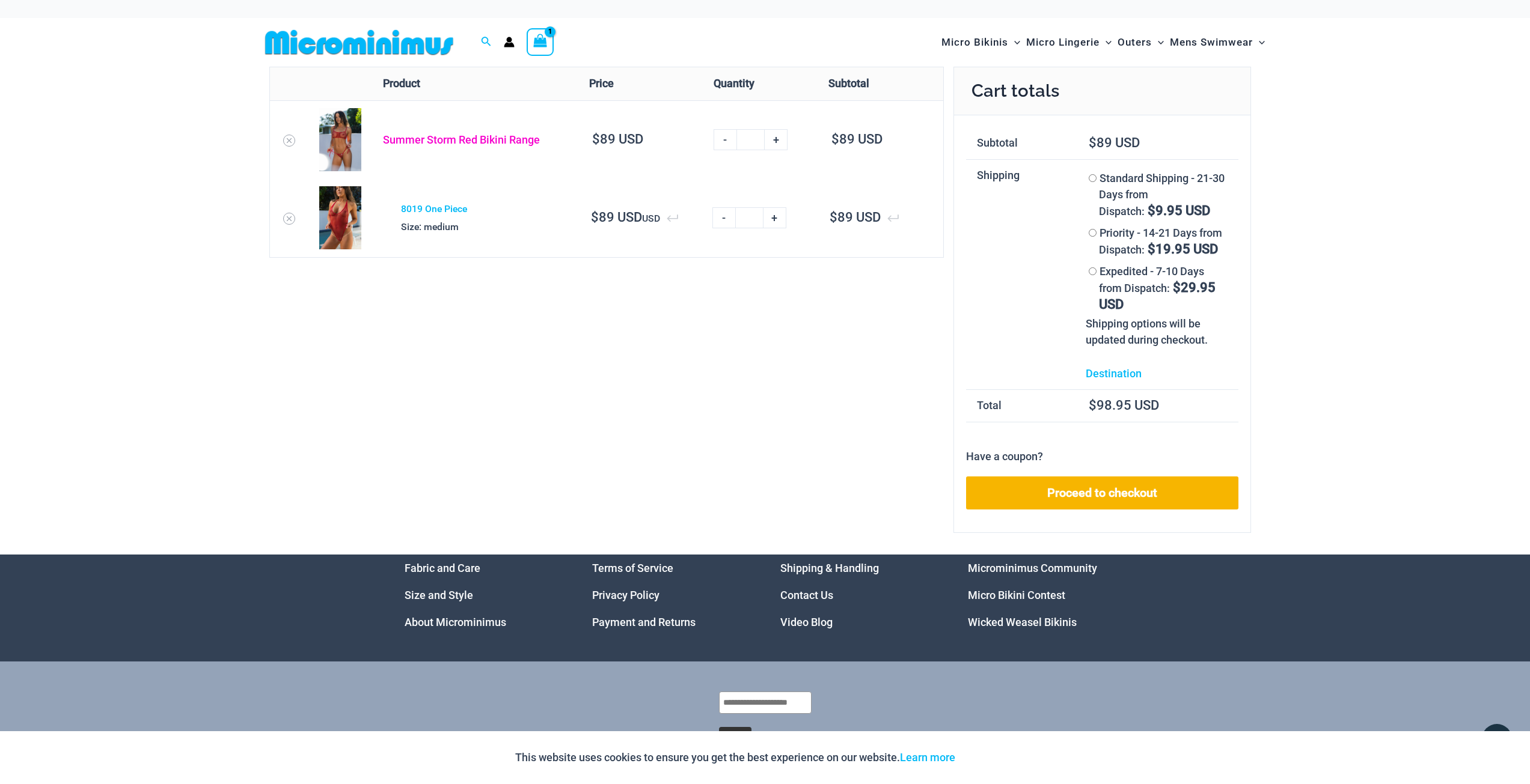
click at [440, 140] on link "Summer Storm Red Bikini Range" at bounding box center [461, 139] width 157 height 12
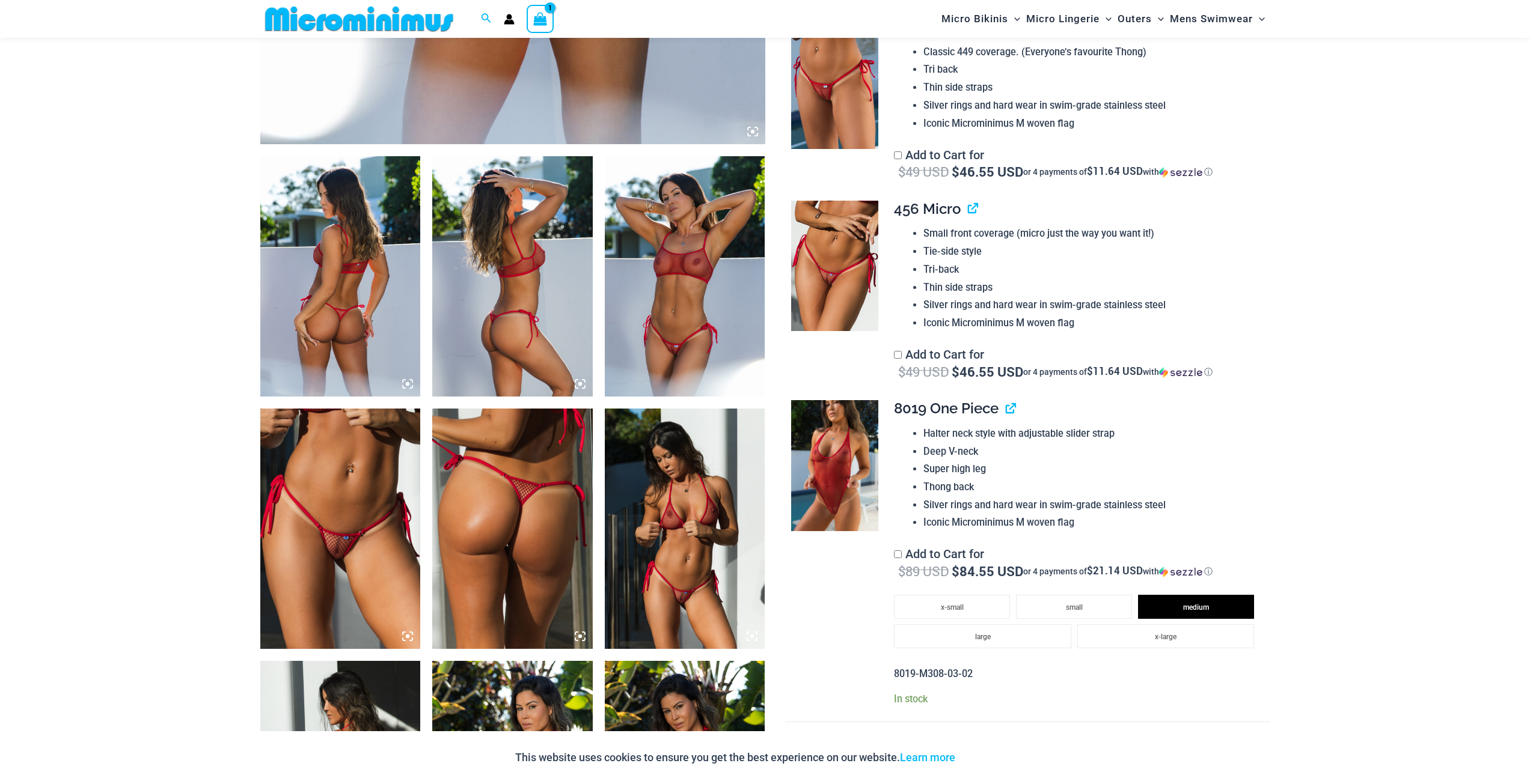
scroll to position [710, 0]
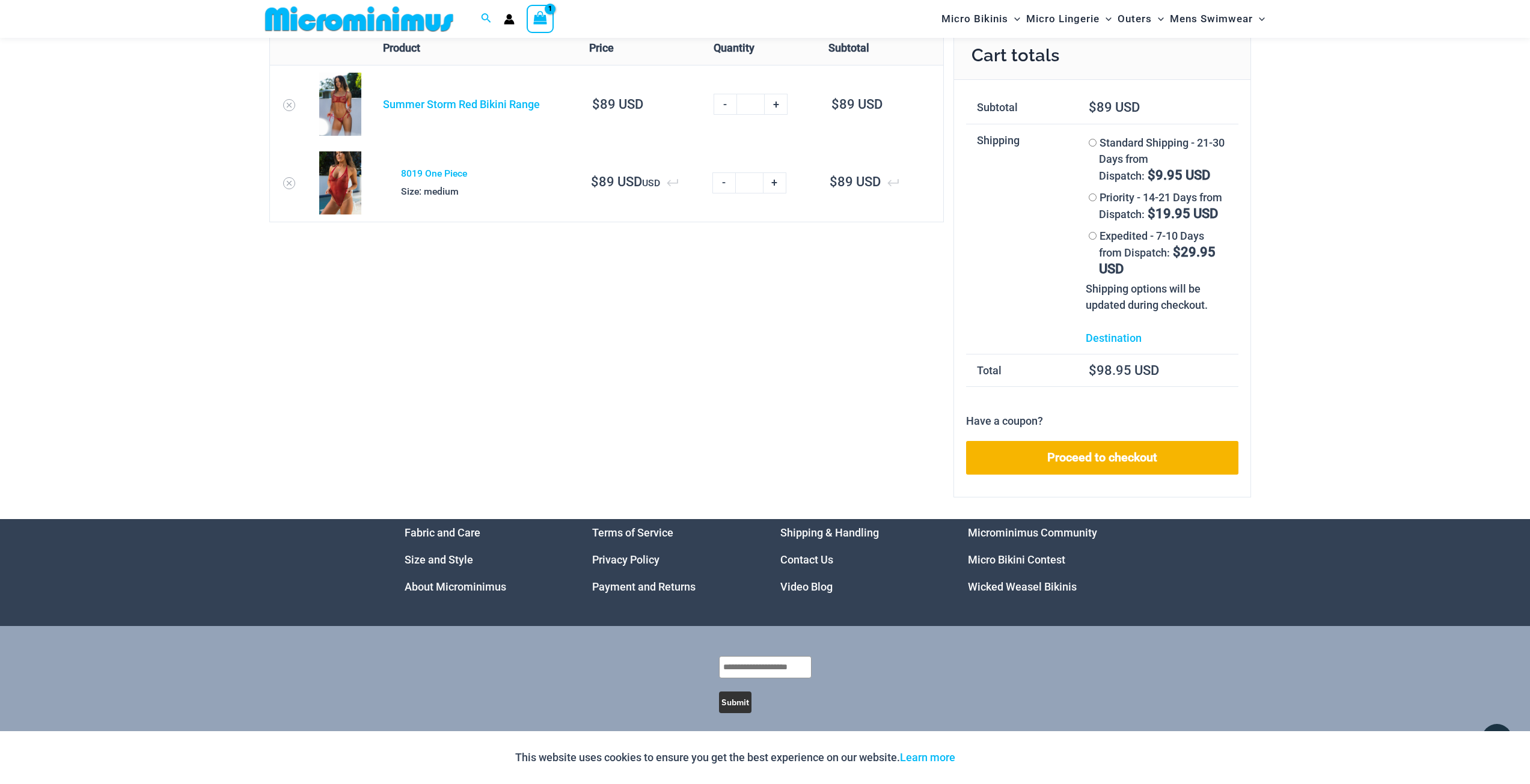
scroll to position [43, 0]
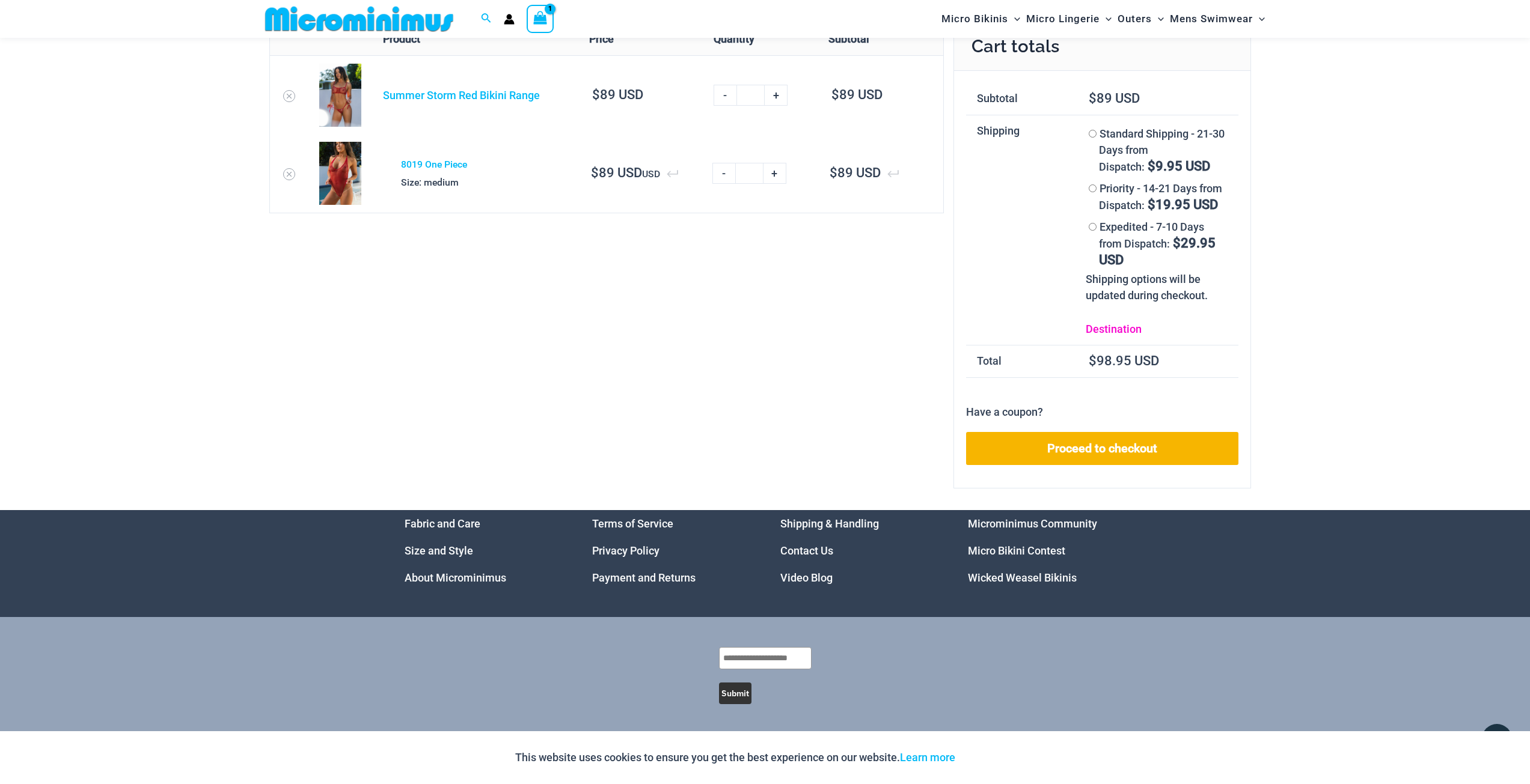
click at [1111, 327] on link "Destination" at bounding box center [1113, 329] width 56 height 12
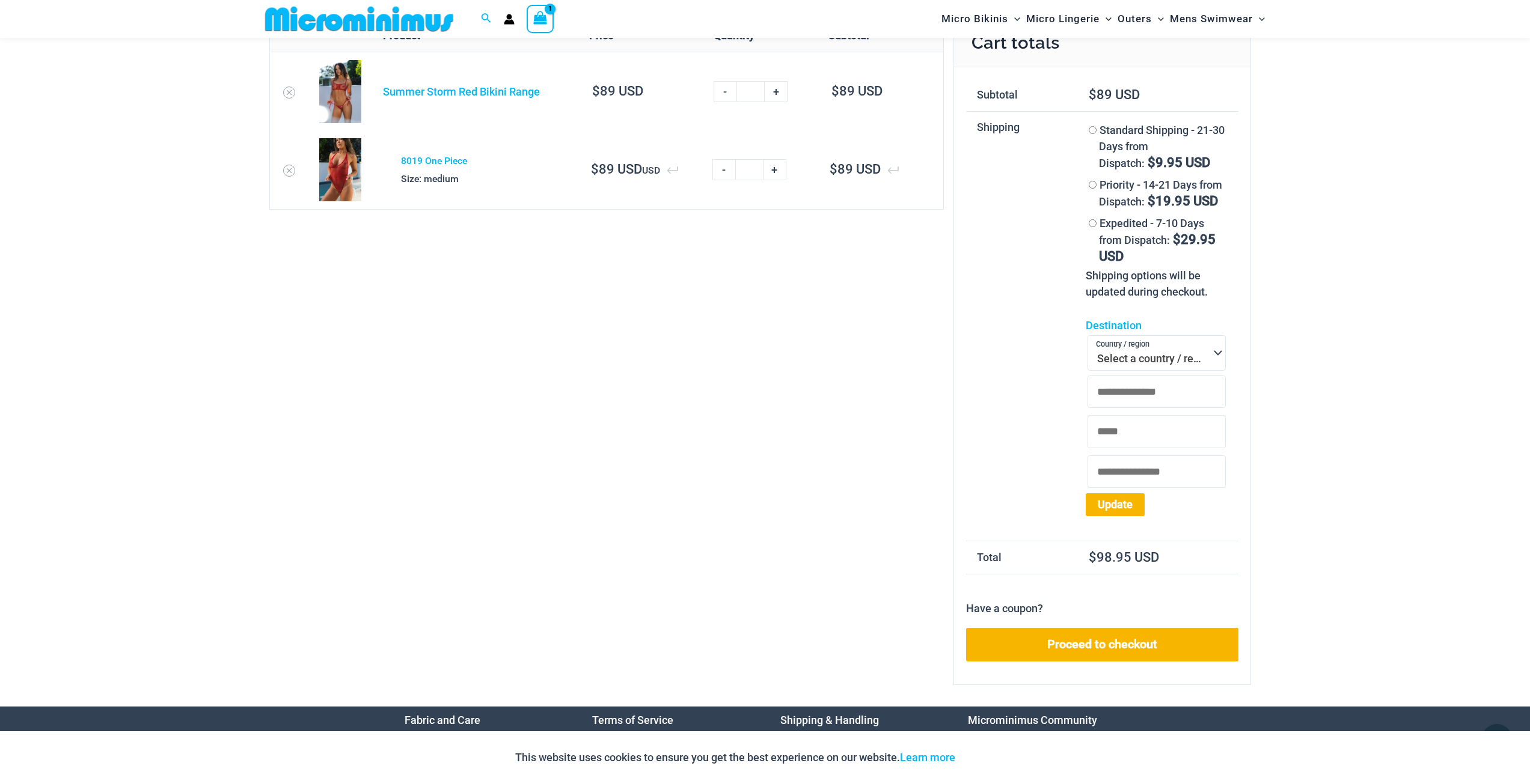
click at [1156, 354] on span "Select a country / region…" at bounding box center [1156, 353] width 138 height 35
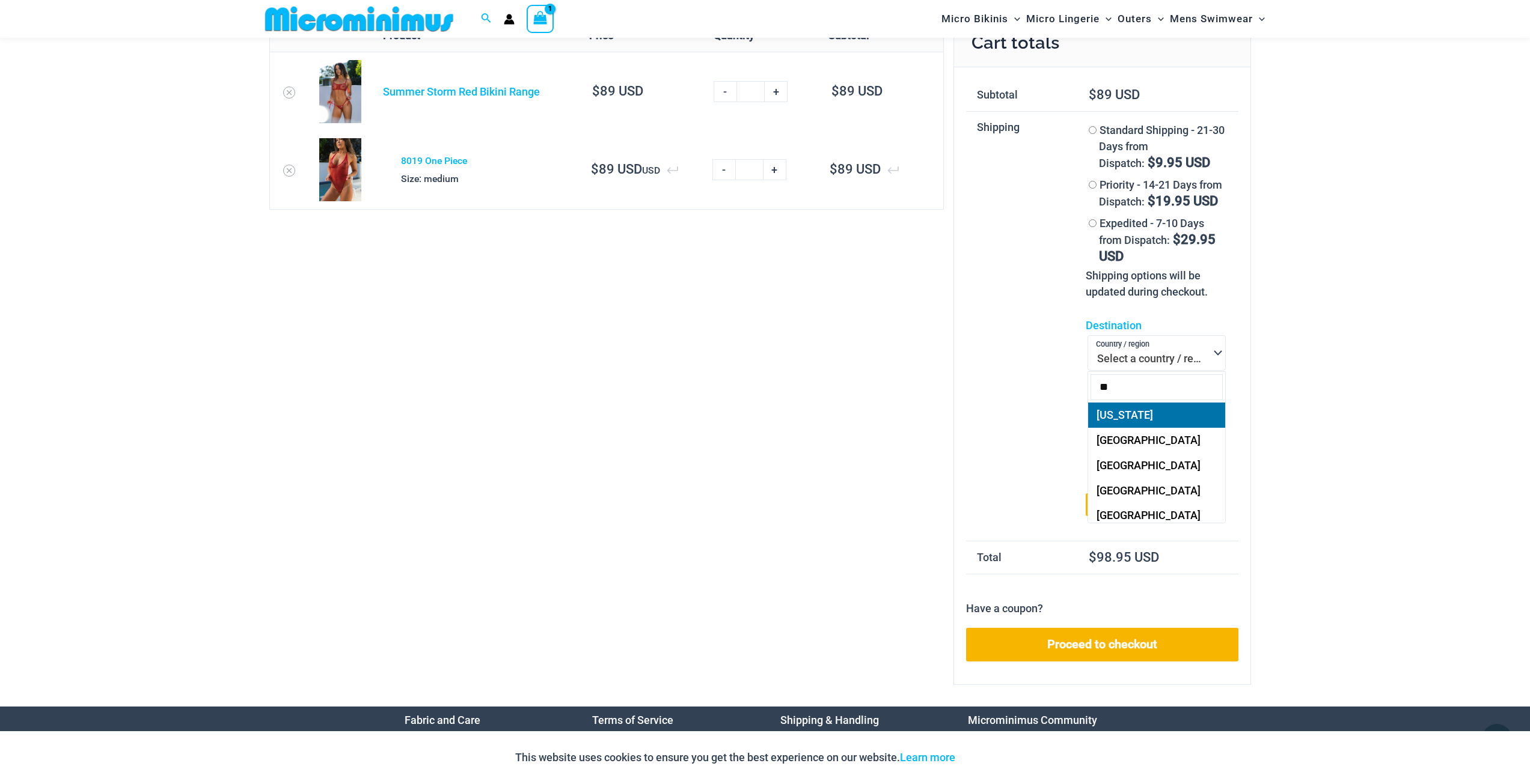
type input "**"
select select "**"
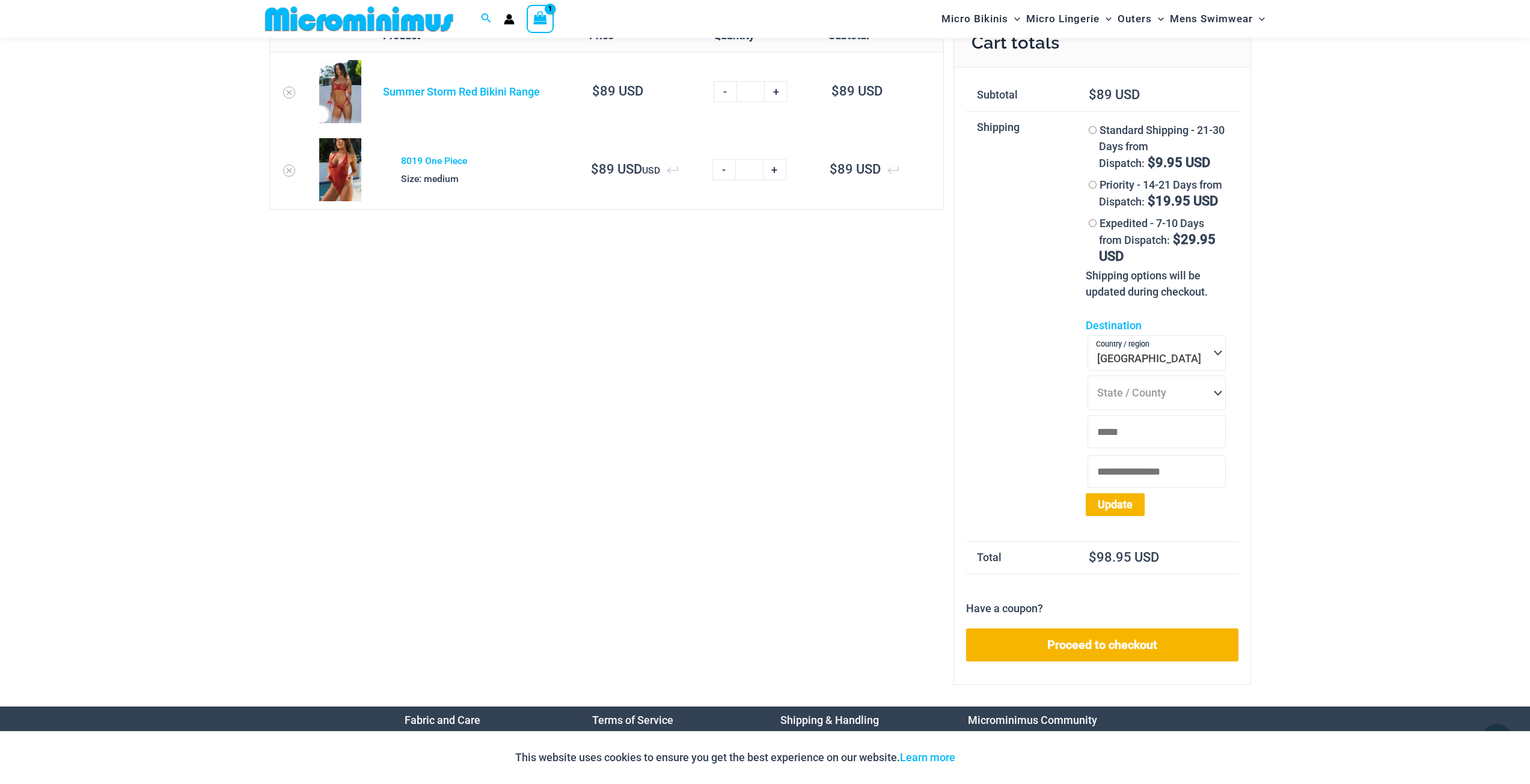
click at [1138, 397] on span "State / County" at bounding box center [1131, 392] width 69 height 12
type input "**"
select select "**"
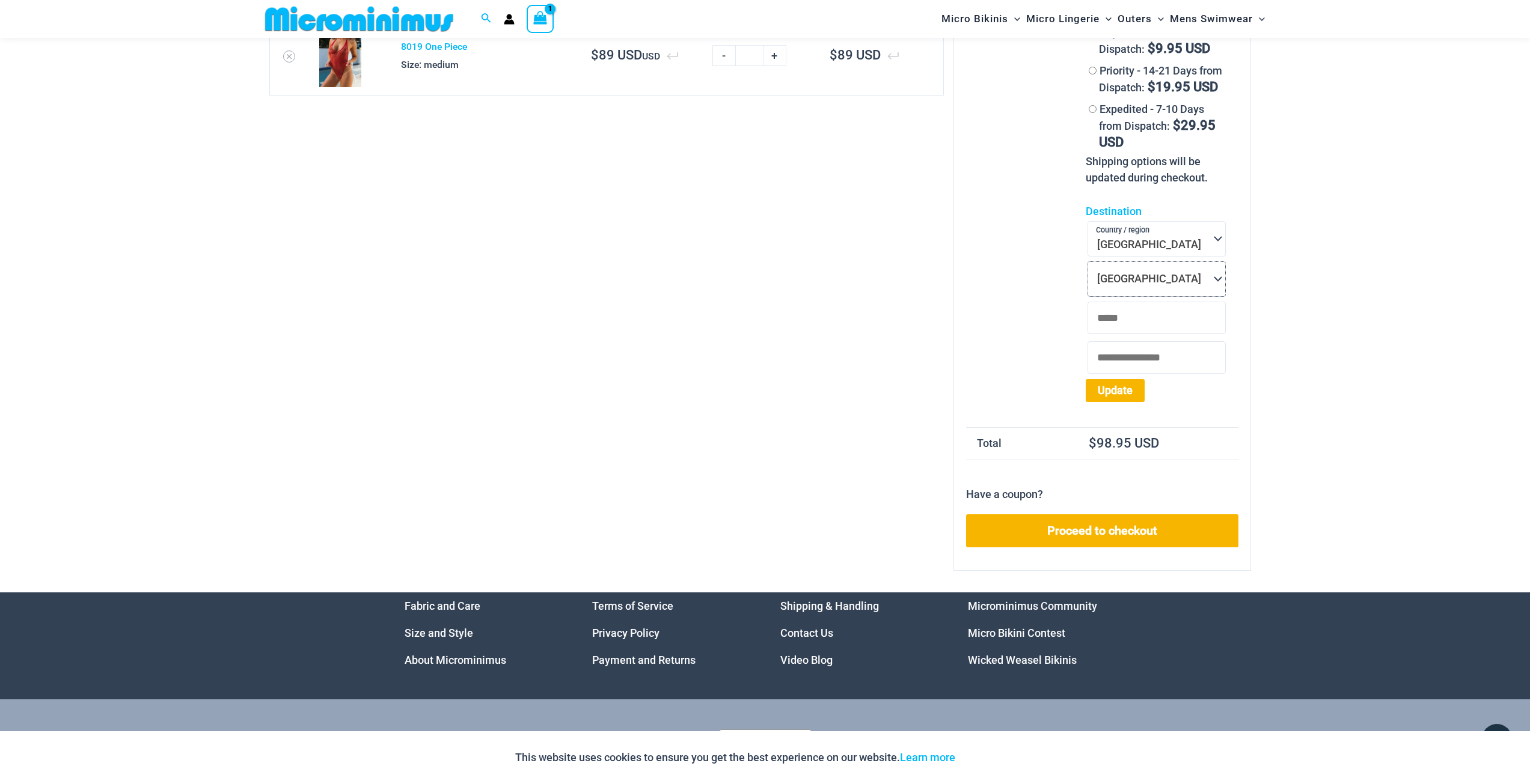
scroll to position [157, 0]
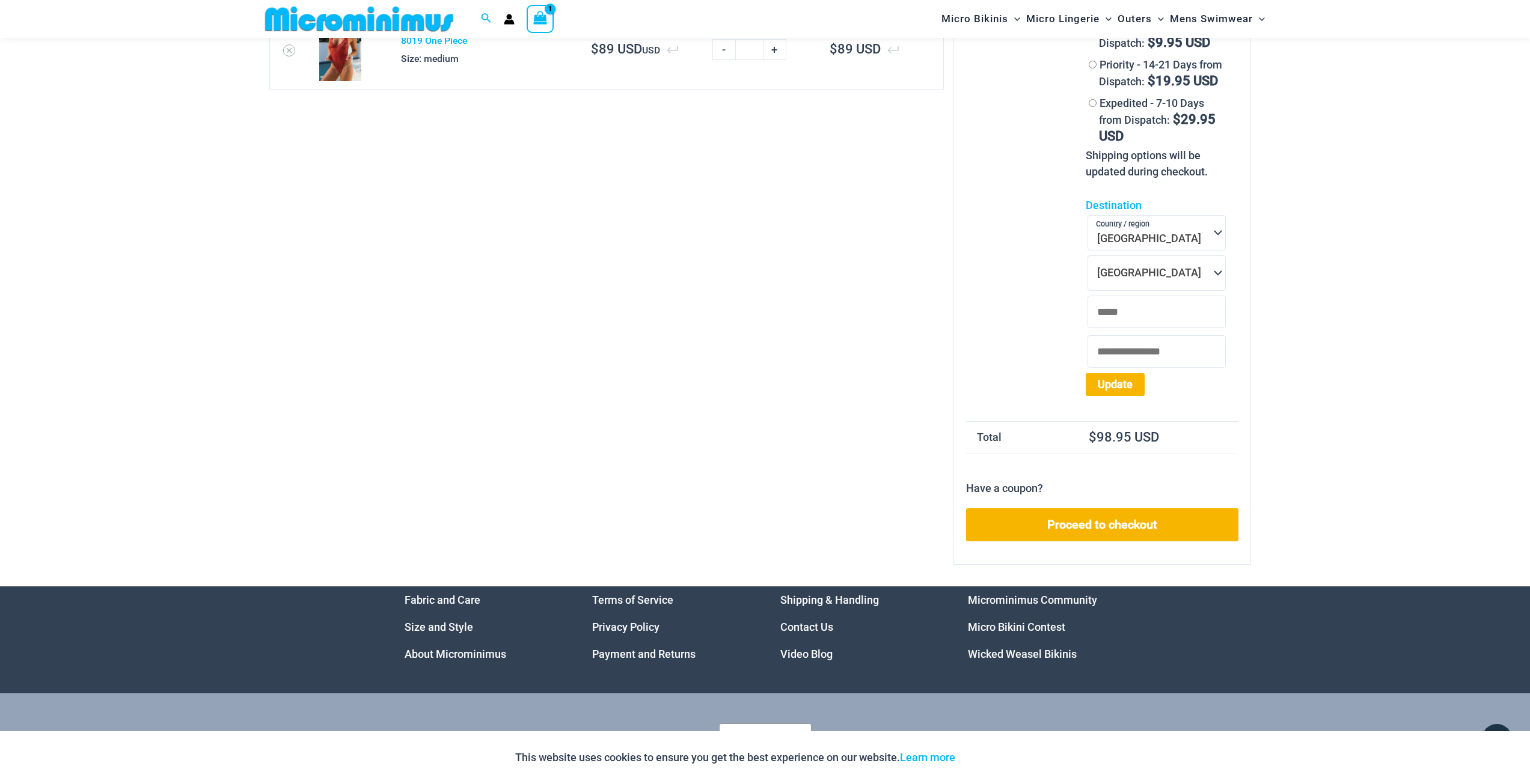
click at [1131, 357] on input "Postal code *" at bounding box center [1156, 351] width 138 height 33
type input "******"
type input "********"
click at [1110, 386] on button "Update" at bounding box center [1114, 385] width 59 height 23
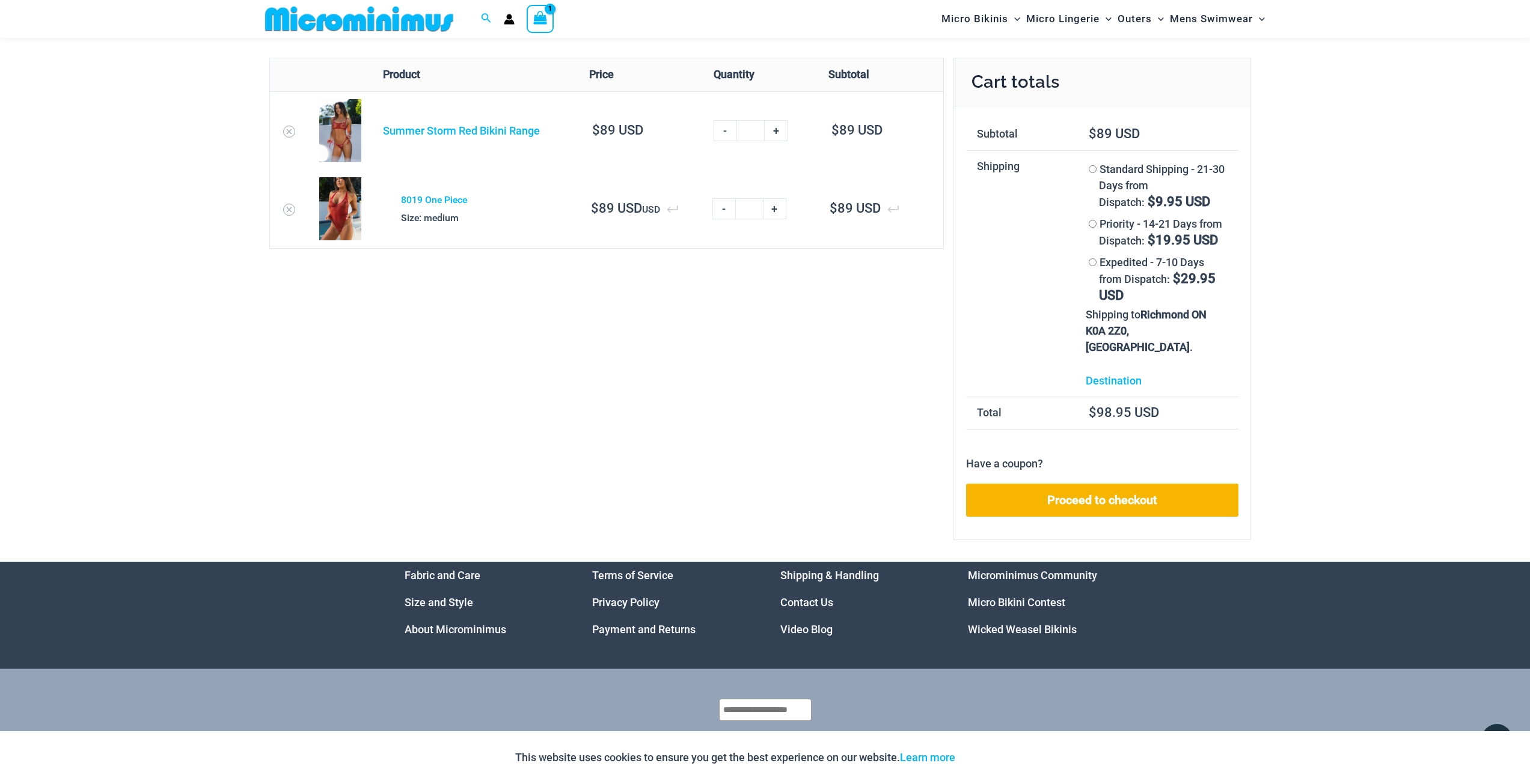
scroll to position [0, 0]
